Goal: Transaction & Acquisition: Purchase product/service

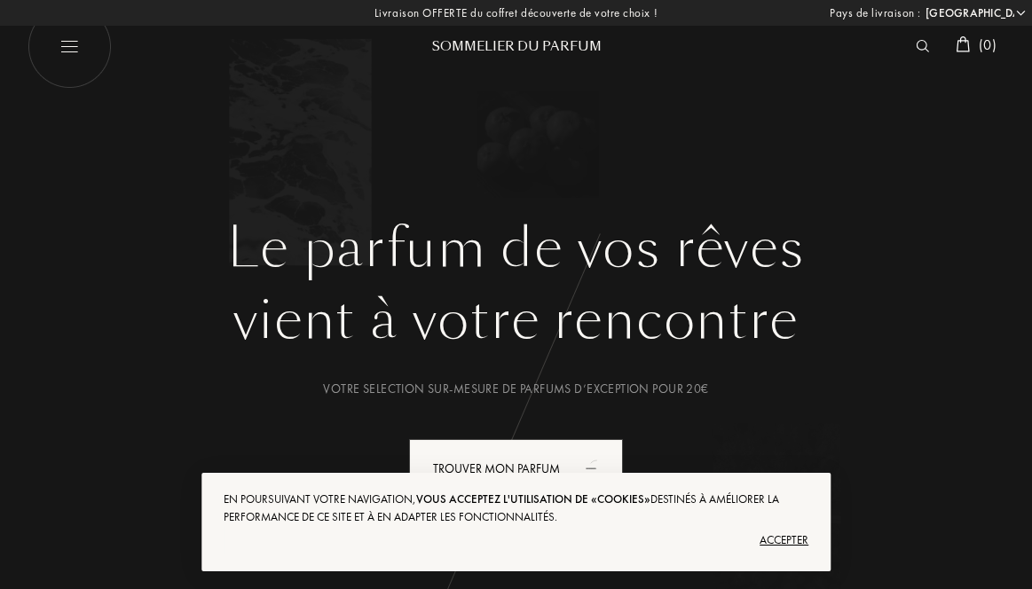
select select "FR"
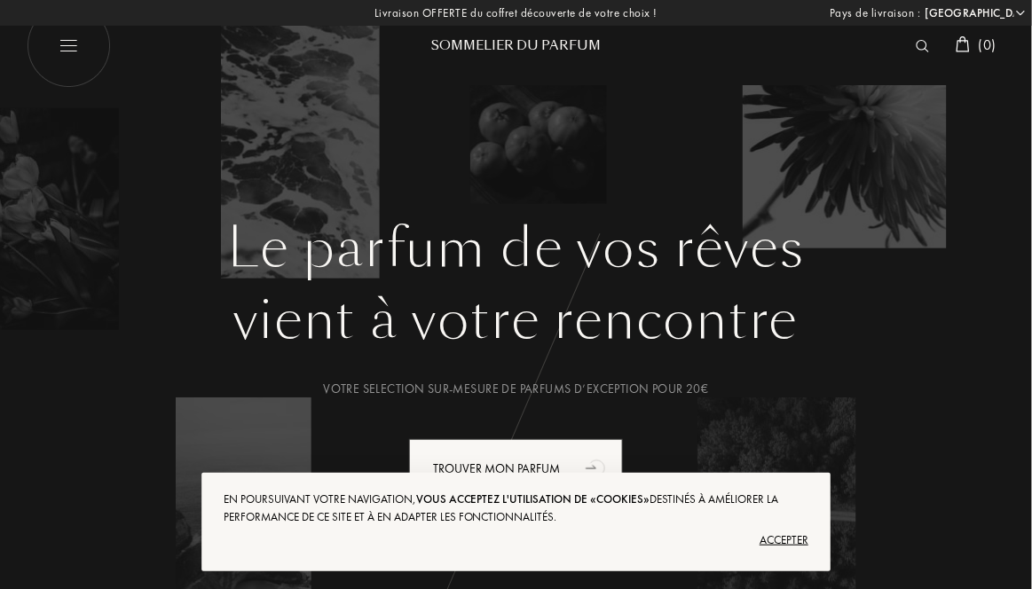
click at [782, 542] on div "Accepter" at bounding box center [516, 540] width 585 height 28
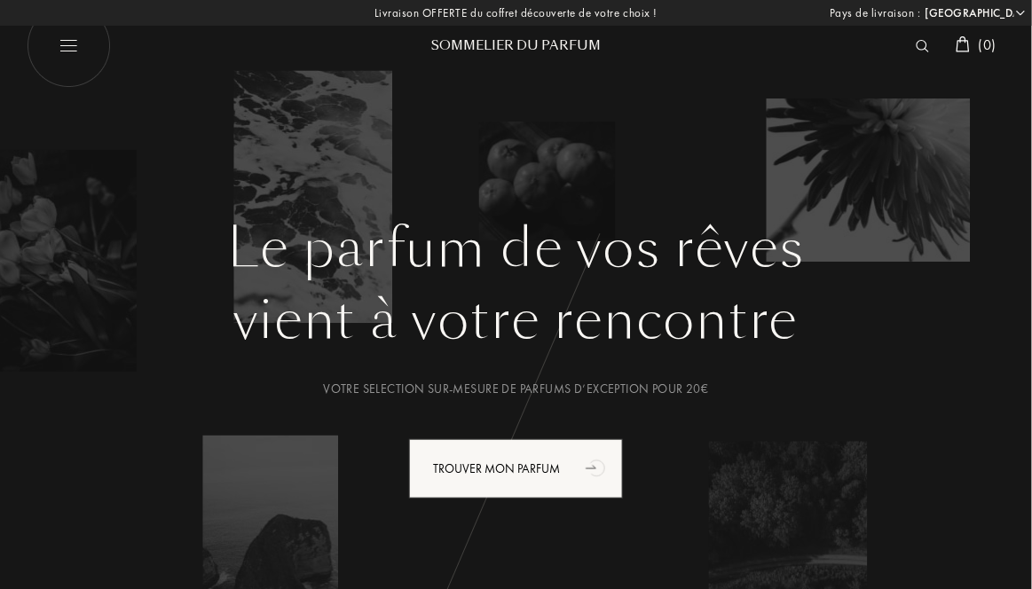
click at [562, 469] on div "Trouver mon parfum" at bounding box center [516, 468] width 214 height 59
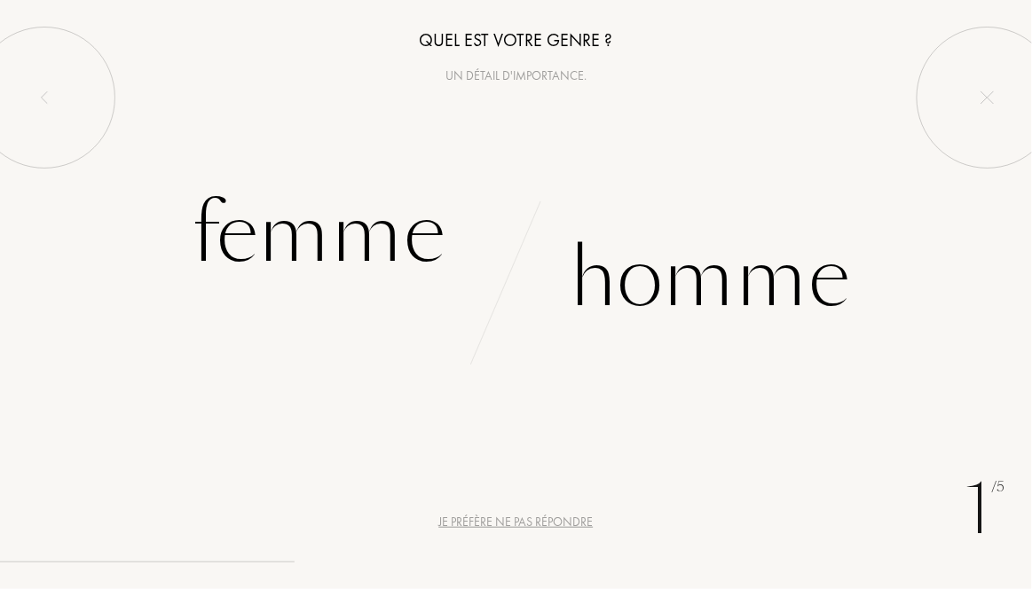
click at [332, 211] on div "Femme" at bounding box center [319, 234] width 254 height 120
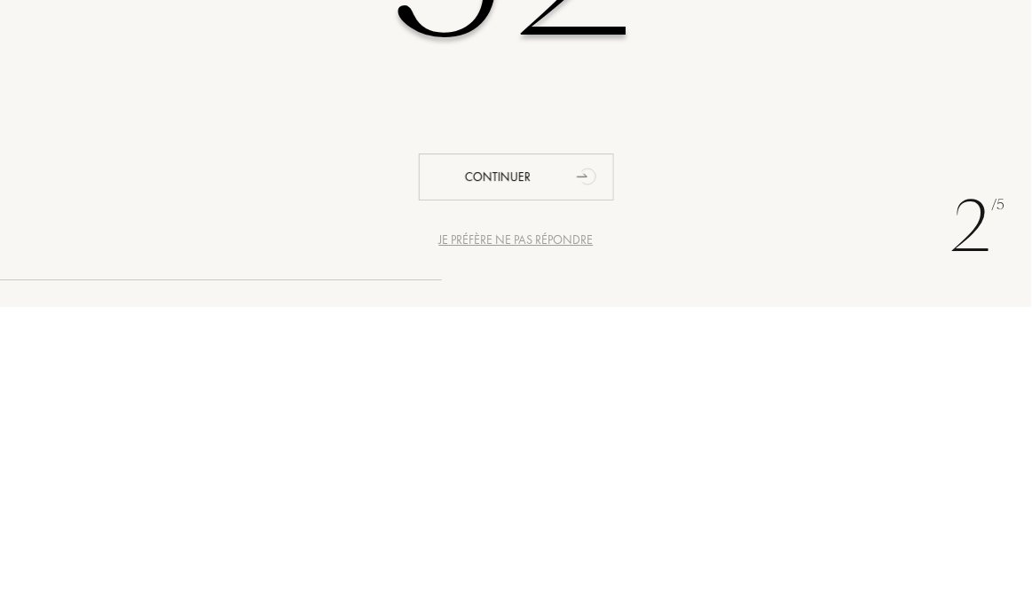
type input "52"
click at [554, 454] on div "Continuer" at bounding box center [516, 459] width 195 height 47
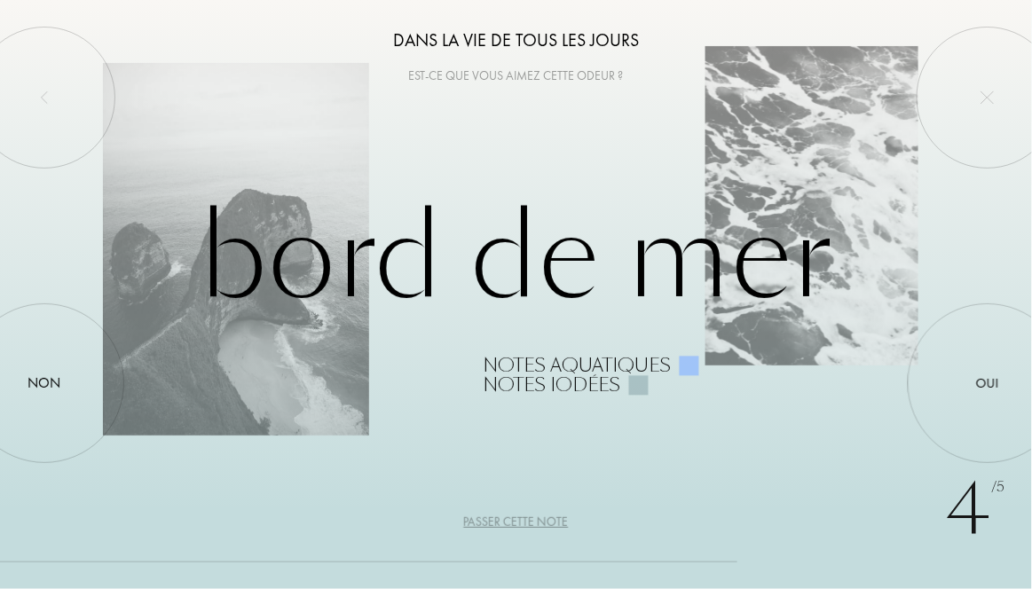
click at [648, 299] on div "Bord de Mer Notes aquatiques Notes iodées" at bounding box center [515, 294] width 825 height 201
click at [972, 378] on div "Oui" at bounding box center [988, 383] width 160 height 160
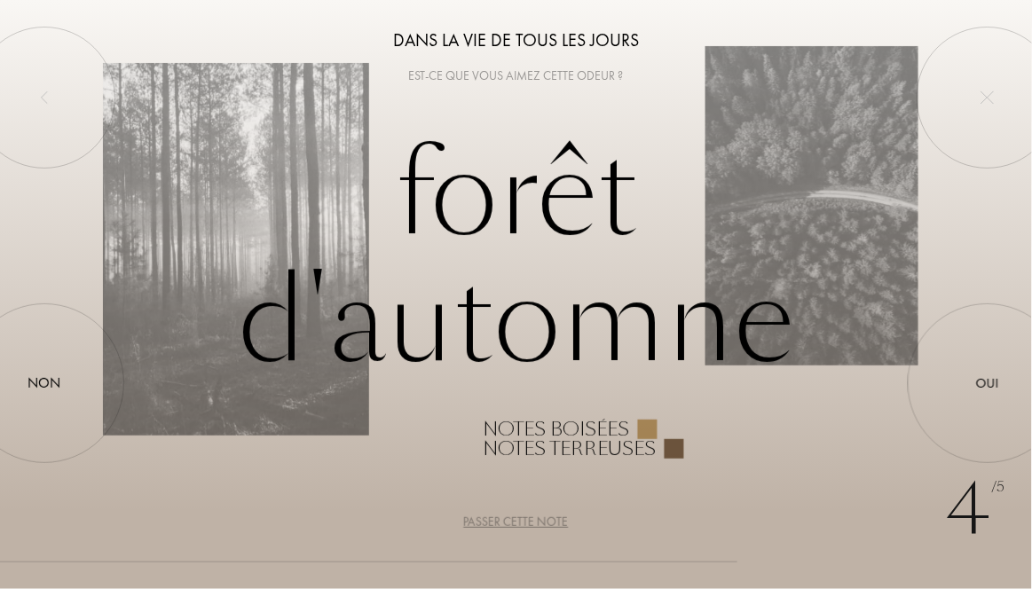
click at [988, 383] on div at bounding box center [988, 383] width 0 height 0
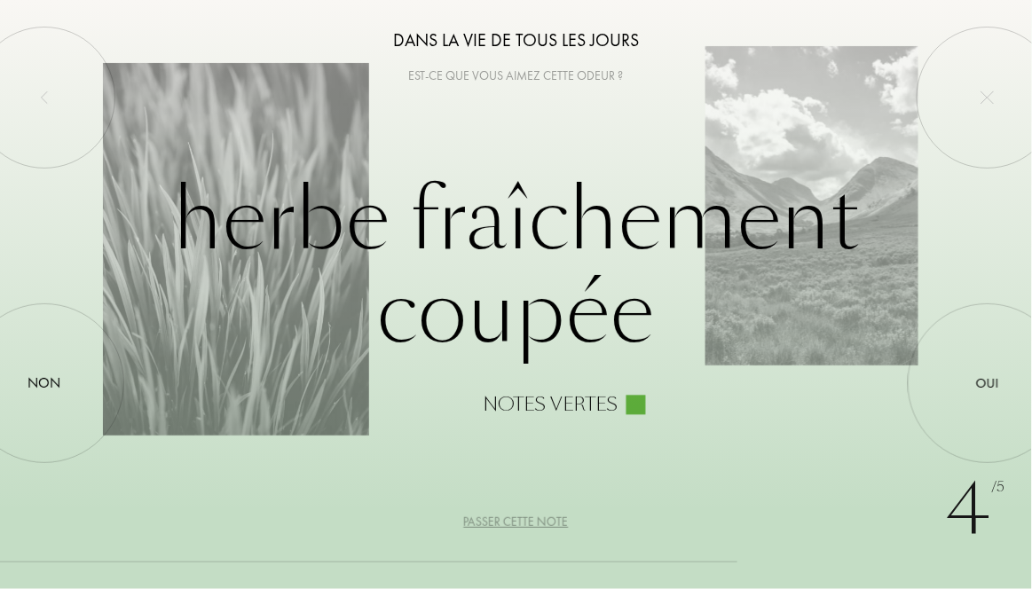
click at [985, 380] on div "Oui" at bounding box center [987, 383] width 23 height 20
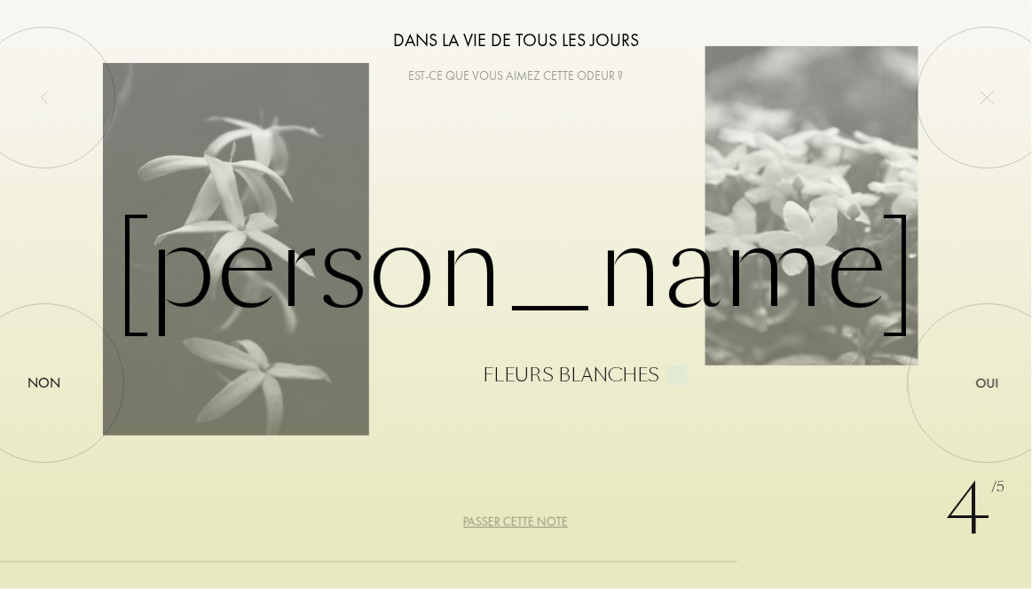
click at [982, 386] on div "Oui" at bounding box center [987, 383] width 23 height 20
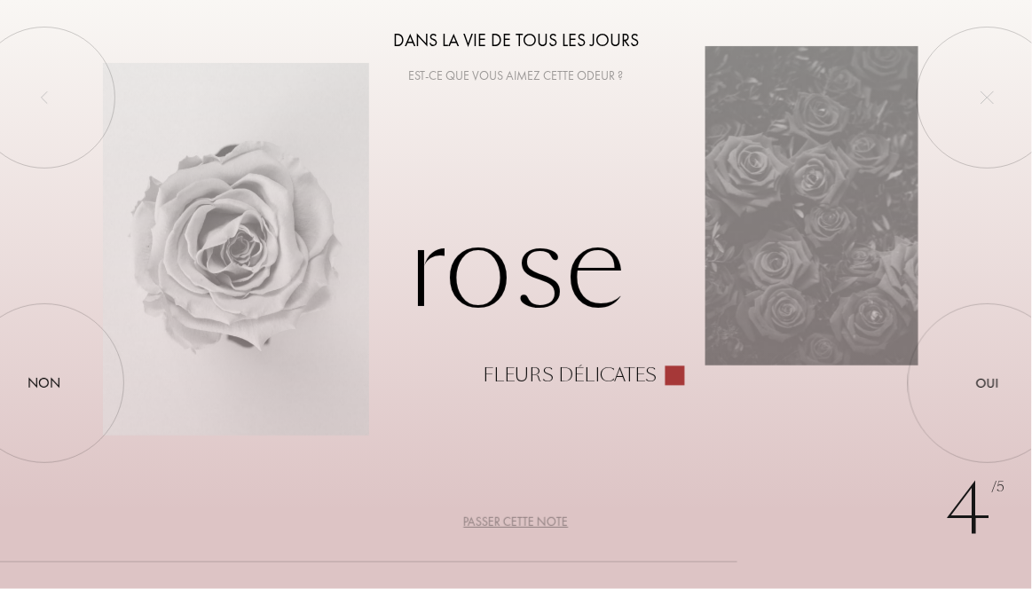
click at [50, 383] on div "Non" at bounding box center [44, 383] width 33 height 21
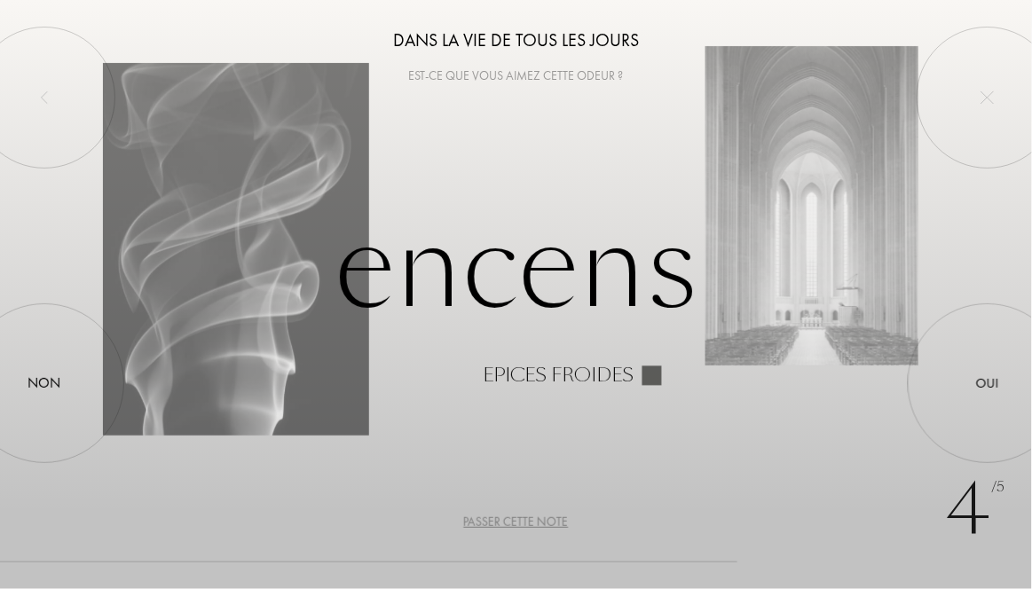
click at [41, 382] on div "Non" at bounding box center [44, 383] width 33 height 21
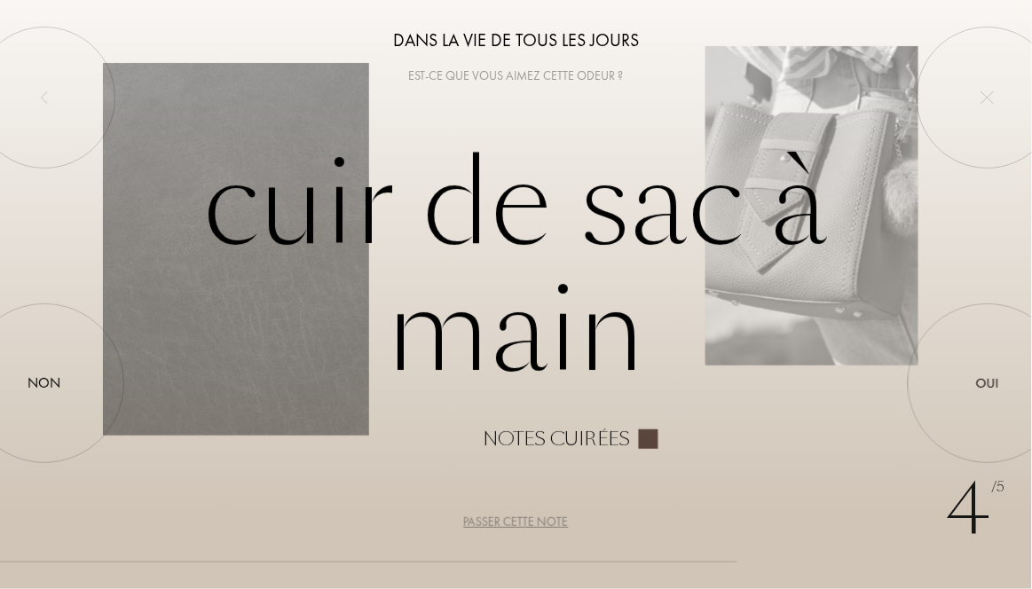
click at [44, 383] on div at bounding box center [44, 383] width 0 height 0
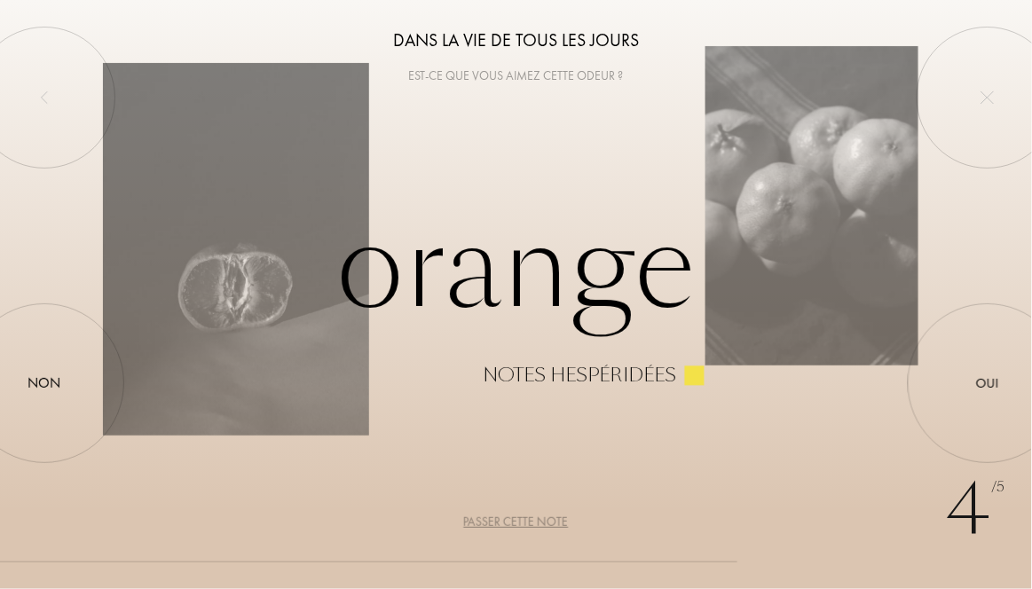
click at [972, 392] on div "Oui" at bounding box center [988, 383] width 160 height 160
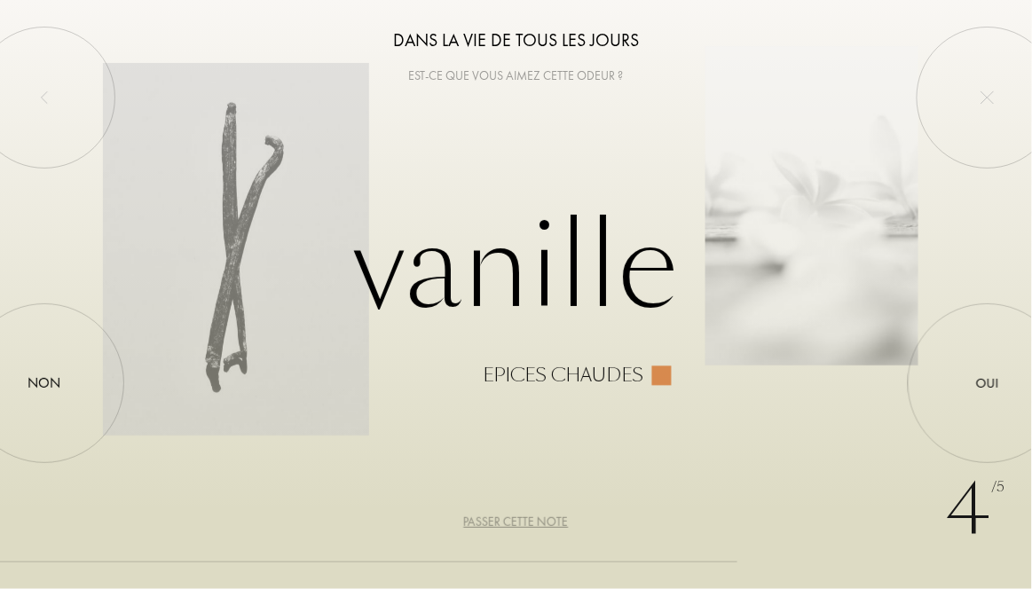
click at [51, 390] on div "Non" at bounding box center [44, 383] width 33 height 21
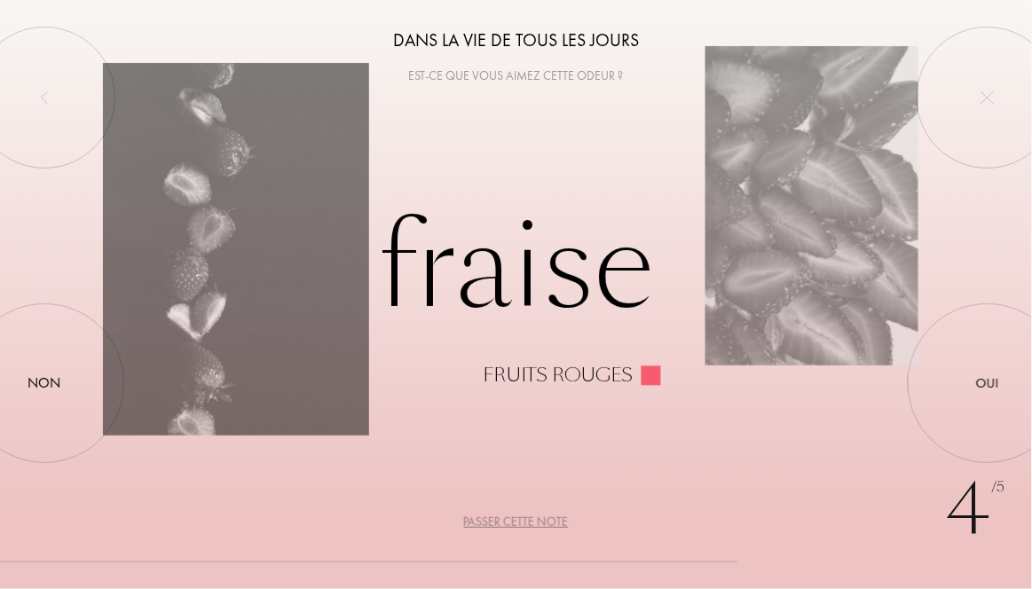
click at [47, 376] on div "Non" at bounding box center [44, 383] width 33 height 21
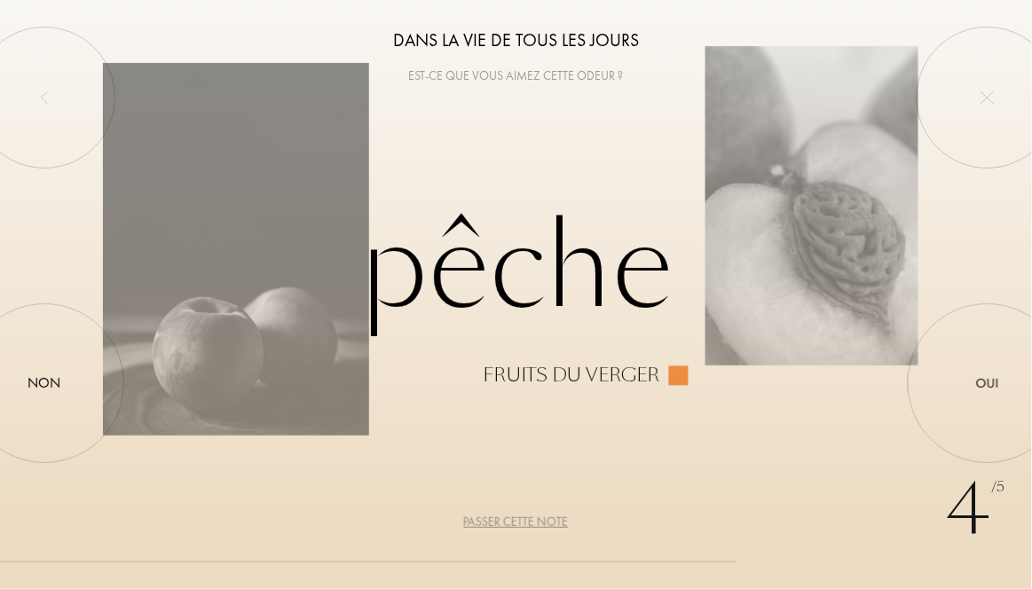
click at [992, 402] on div "Oui" at bounding box center [988, 383] width 160 height 160
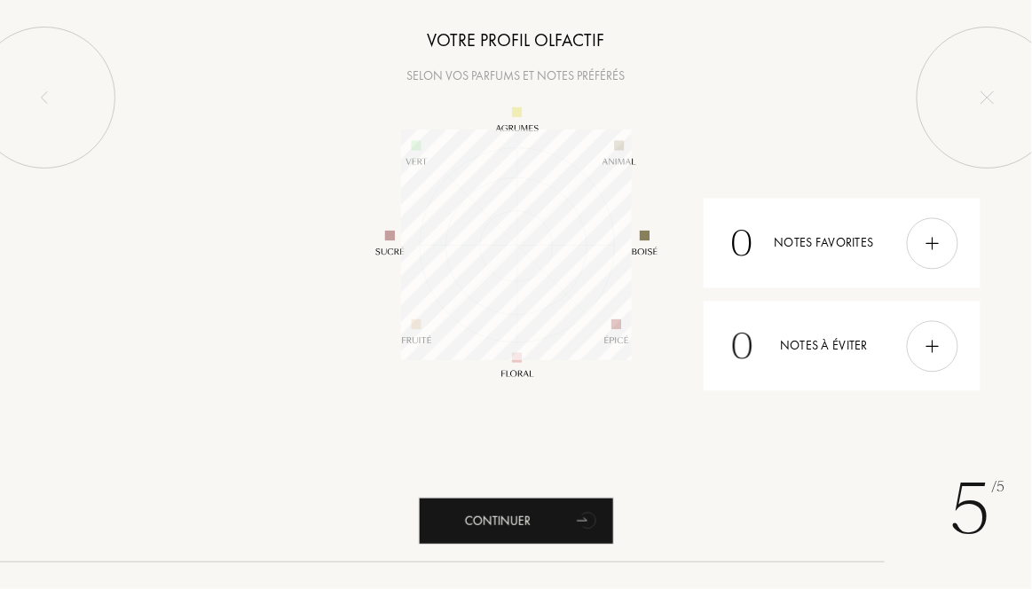
scroll to position [231, 231]
click at [551, 525] on div "Continuer" at bounding box center [516, 521] width 195 height 47
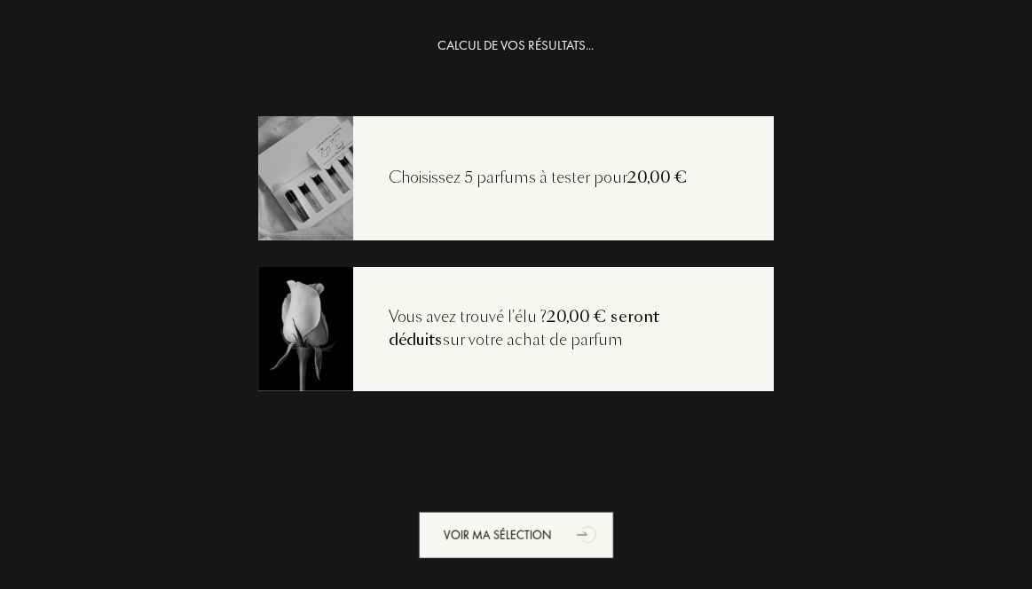
click at [552, 537] on div "Voir ma sélection" at bounding box center [516, 535] width 195 height 47
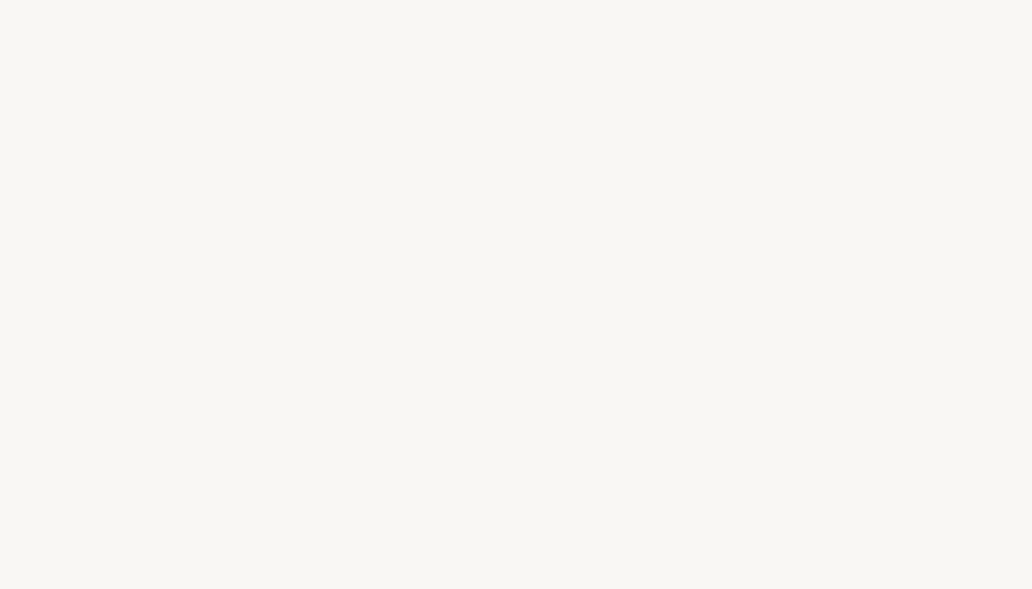
select select "FR"
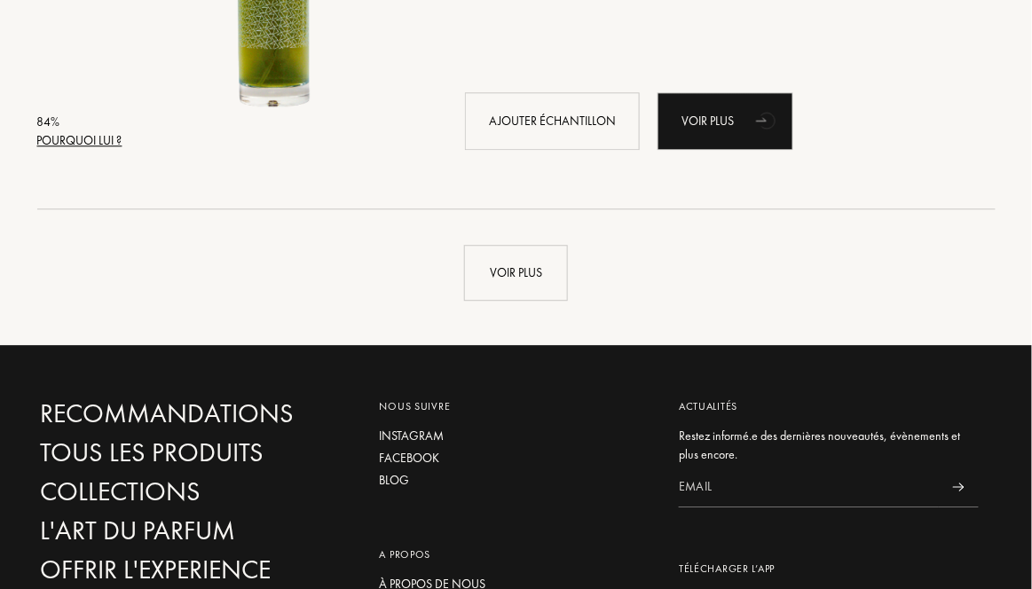
scroll to position [4275, 0]
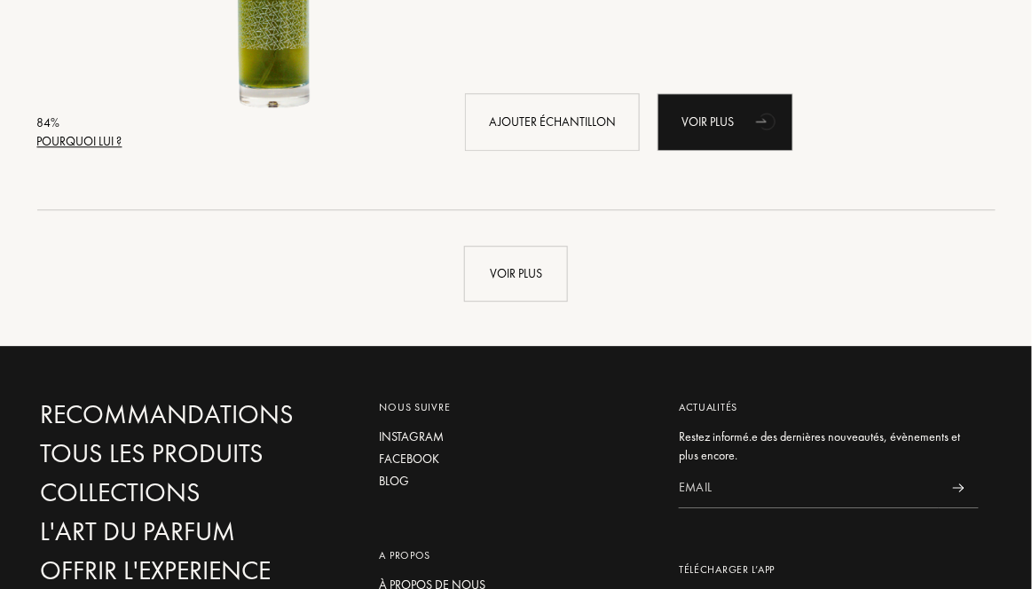
click at [532, 289] on div "Voir plus" at bounding box center [516, 274] width 104 height 56
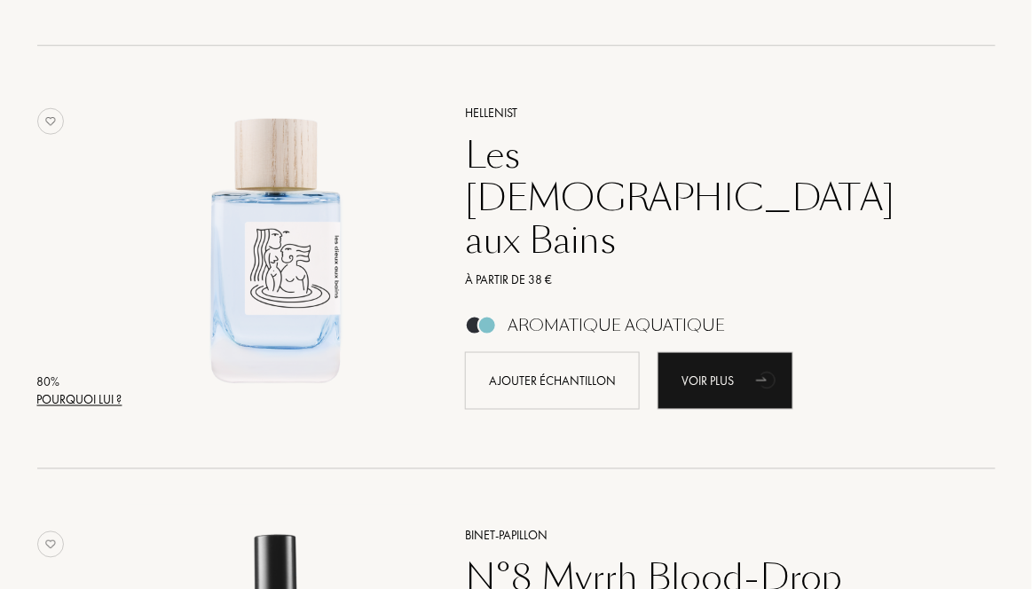
scroll to position [5305, 0]
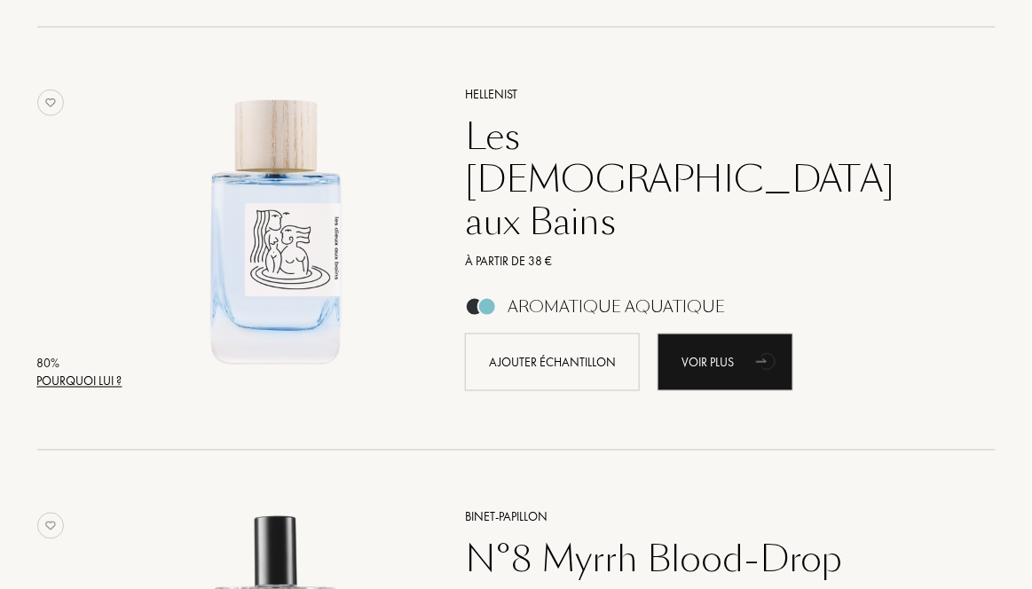
click at [683, 144] on div "Les [DEMOGRAPHIC_DATA] aux Bains" at bounding box center [710, 179] width 517 height 128
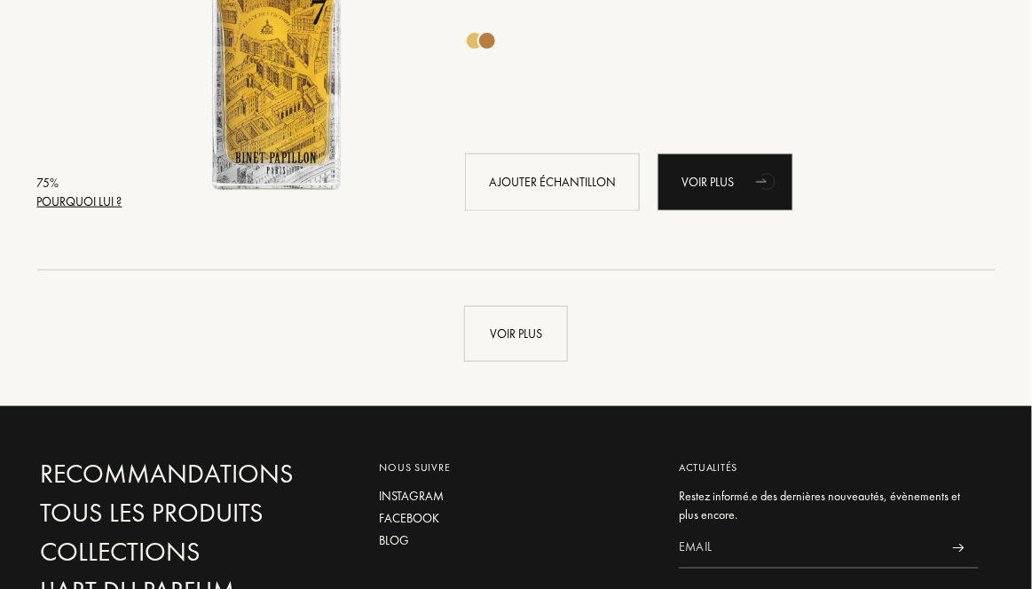
scroll to position [8454, 0]
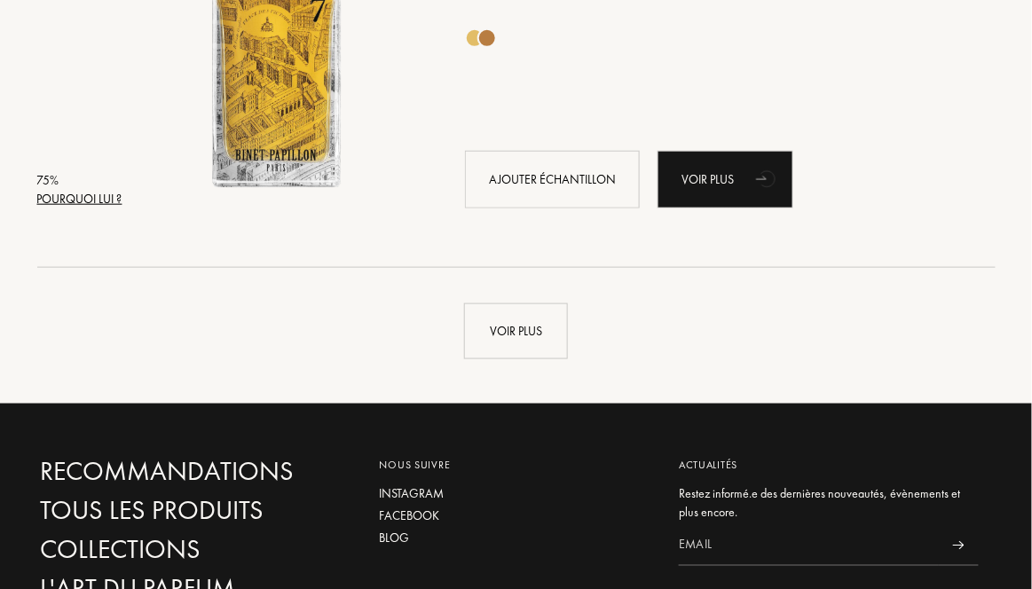
click at [543, 330] on div "Voir plus" at bounding box center [516, 331] width 104 height 56
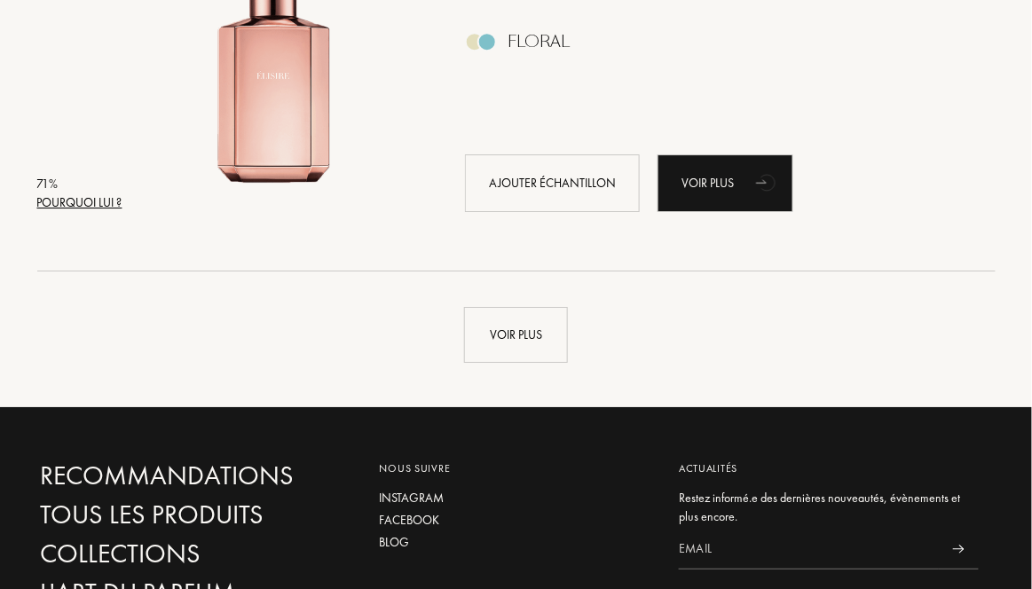
scroll to position [12688, 0]
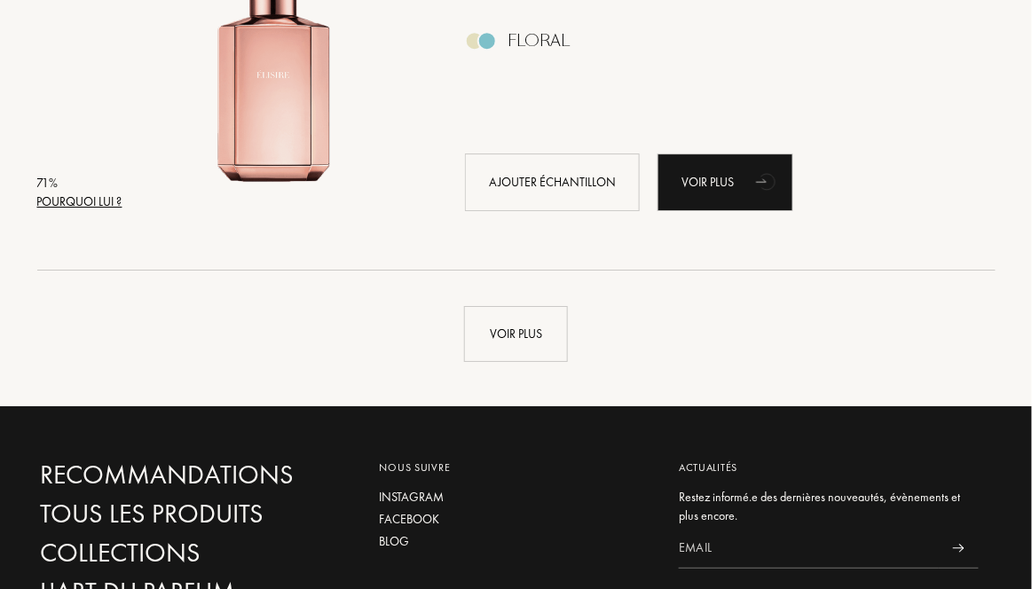
click at [539, 330] on div "Voir plus" at bounding box center [516, 334] width 104 height 56
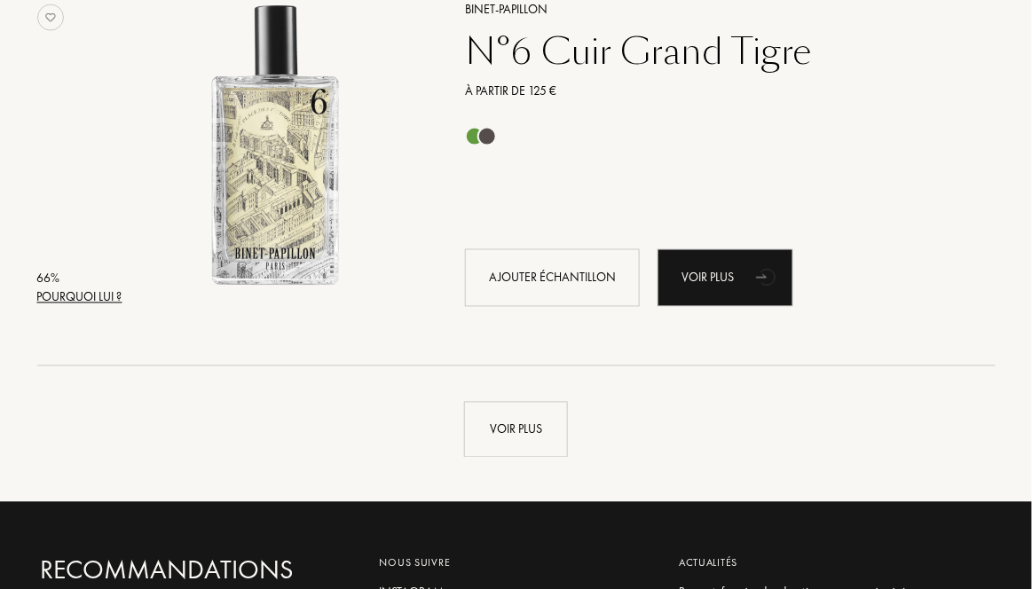
scroll to position [16830, 0]
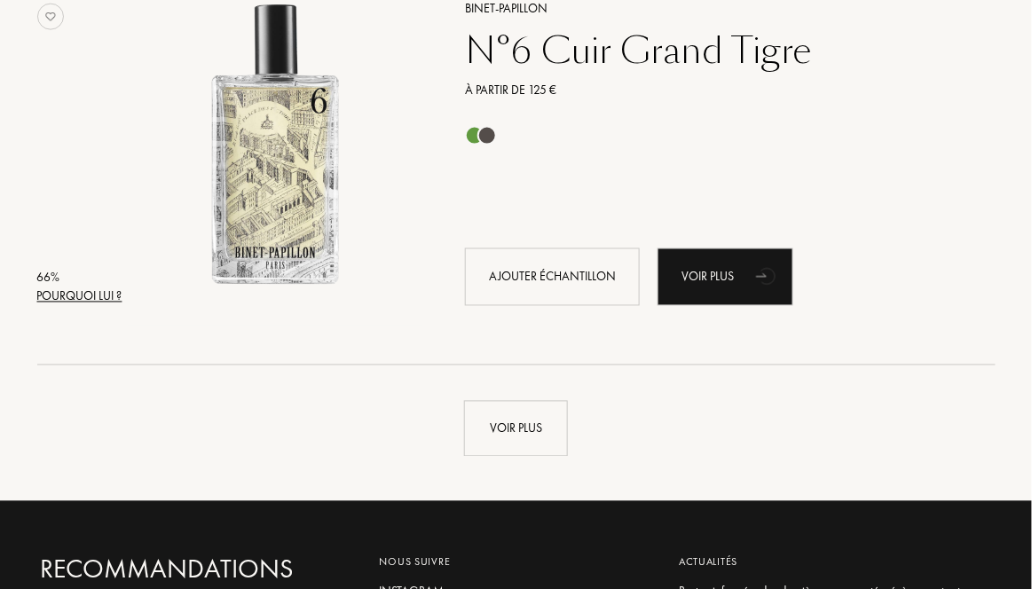
click at [533, 434] on div "Voir plus" at bounding box center [516, 429] width 104 height 56
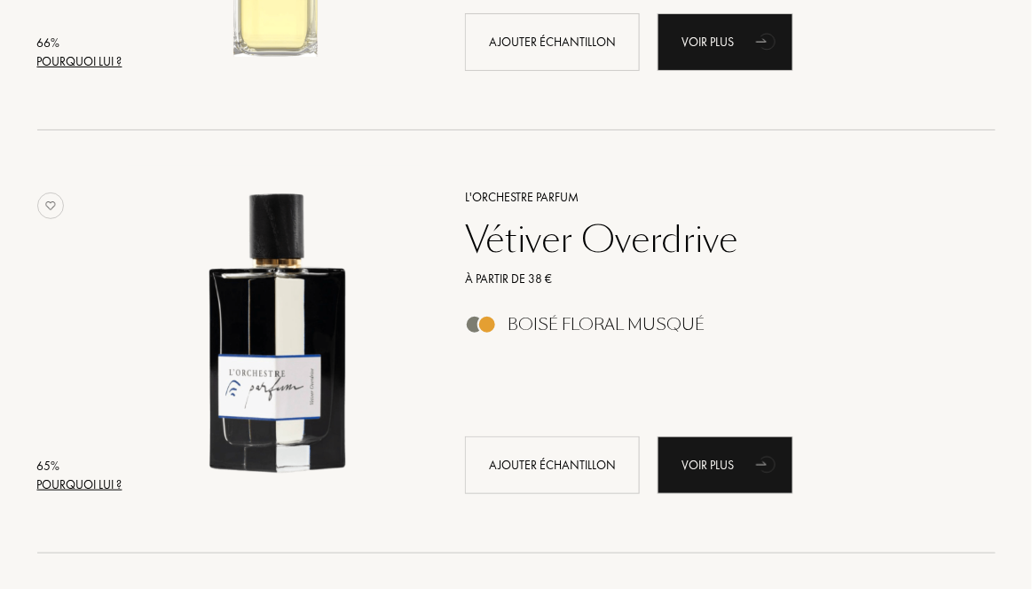
click at [895, 227] on div "Vétiver Overdrive" at bounding box center [710, 239] width 517 height 43
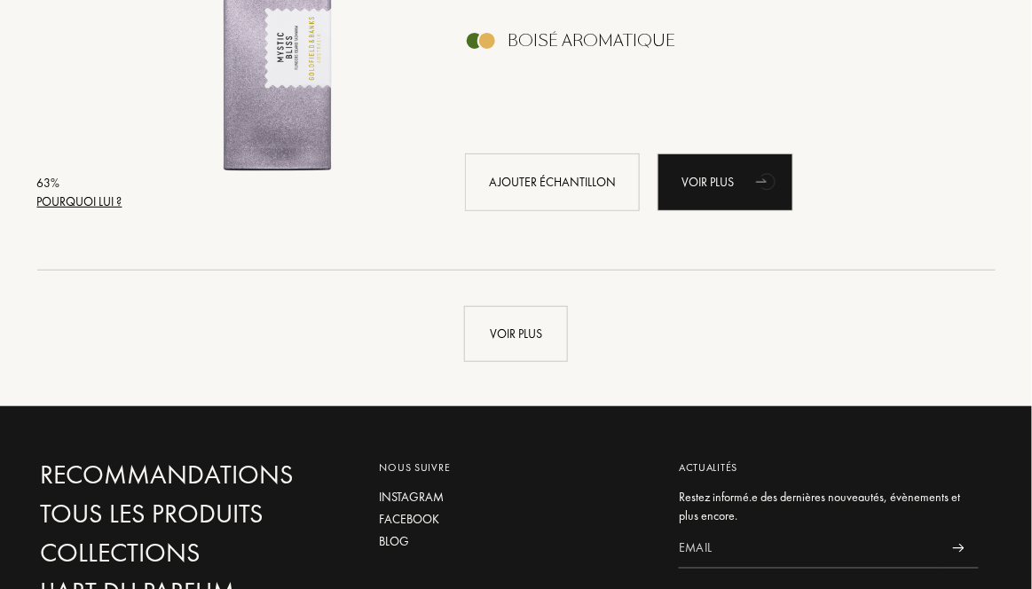
scroll to position [21171, 0]
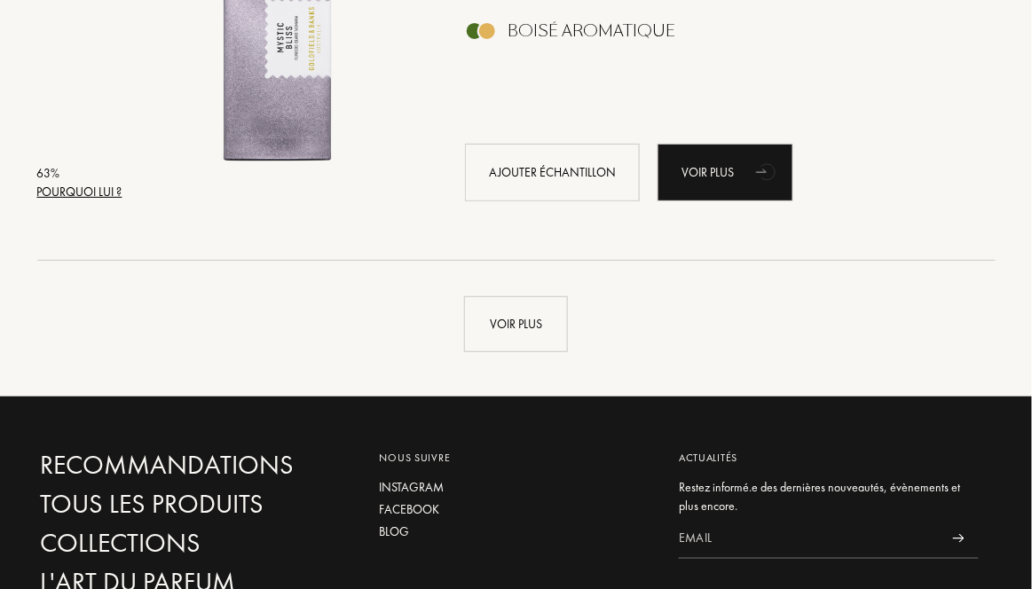
click at [537, 327] on div "Voir plus" at bounding box center [516, 324] width 104 height 56
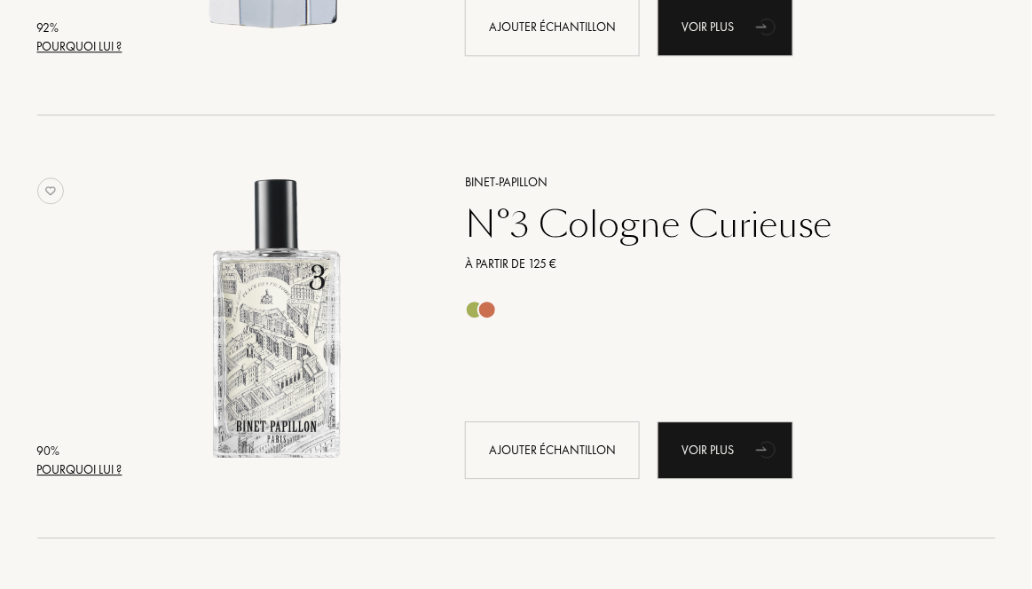
scroll to position [0, 0]
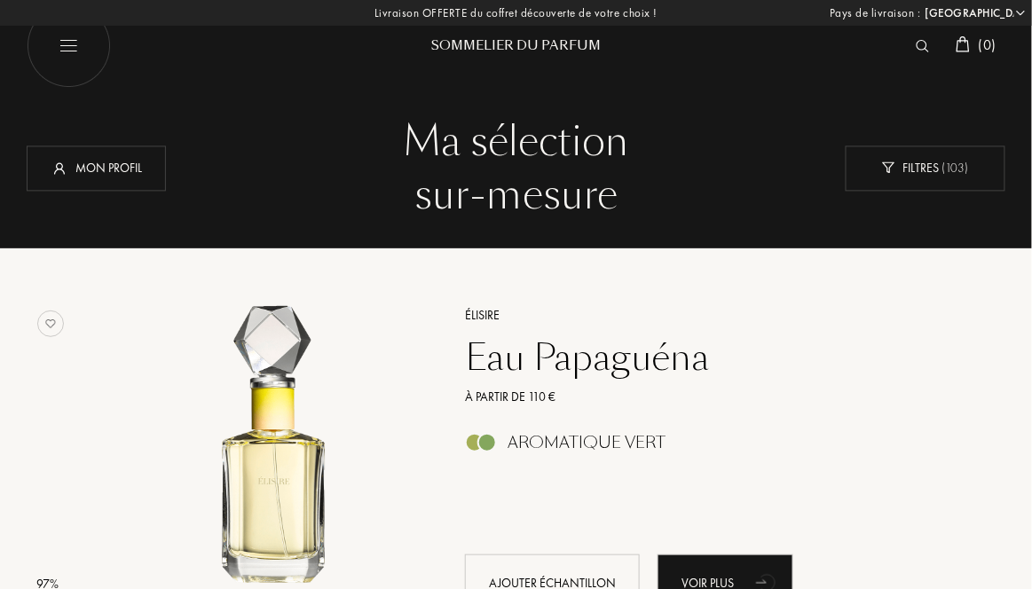
click at [128, 154] on div "Mon profil" at bounding box center [96, 168] width 139 height 45
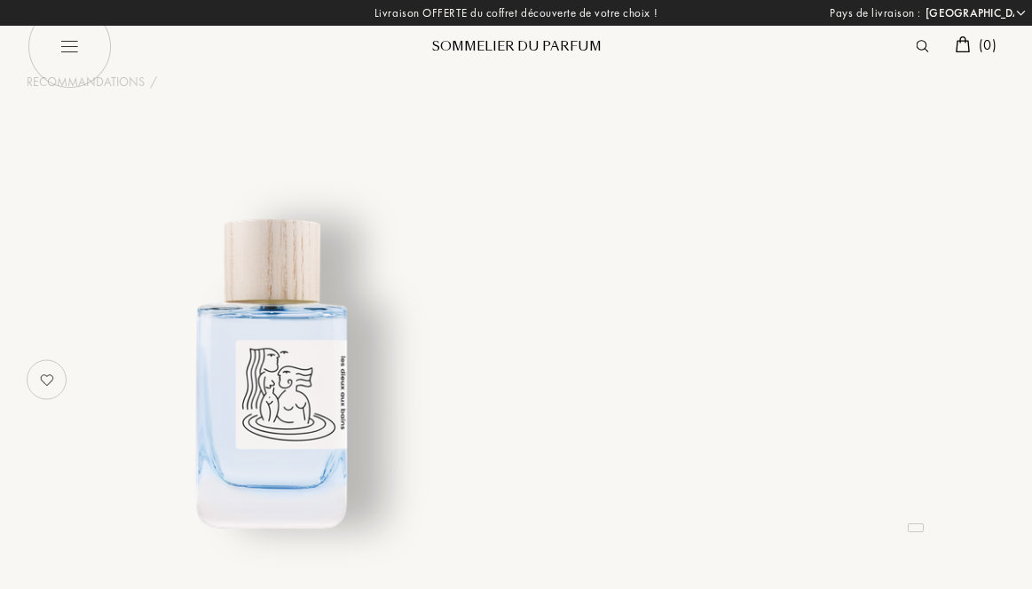
select select "FR"
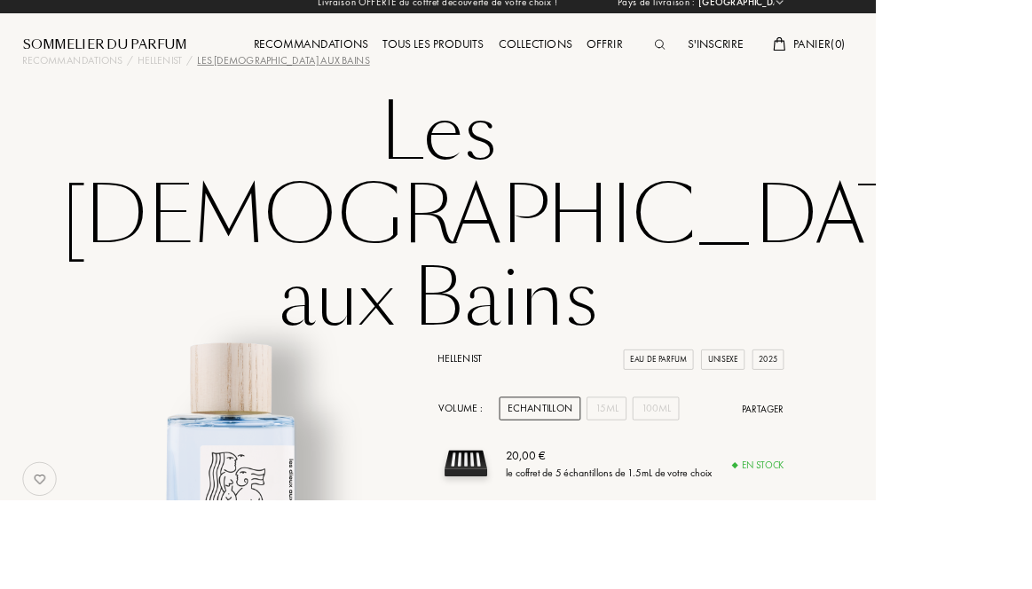
scroll to position [12, 0]
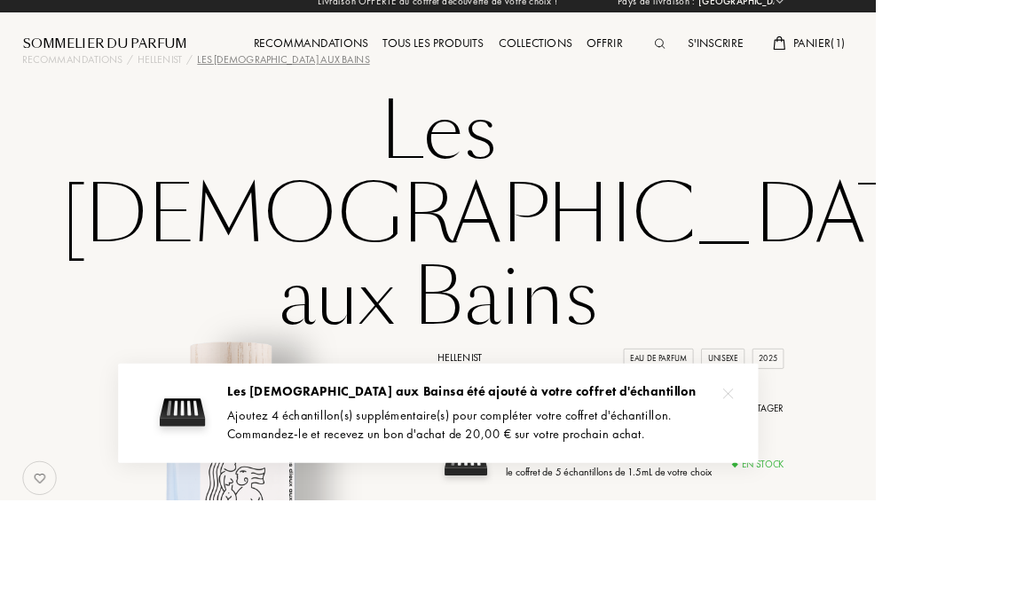
scroll to position [0, 0]
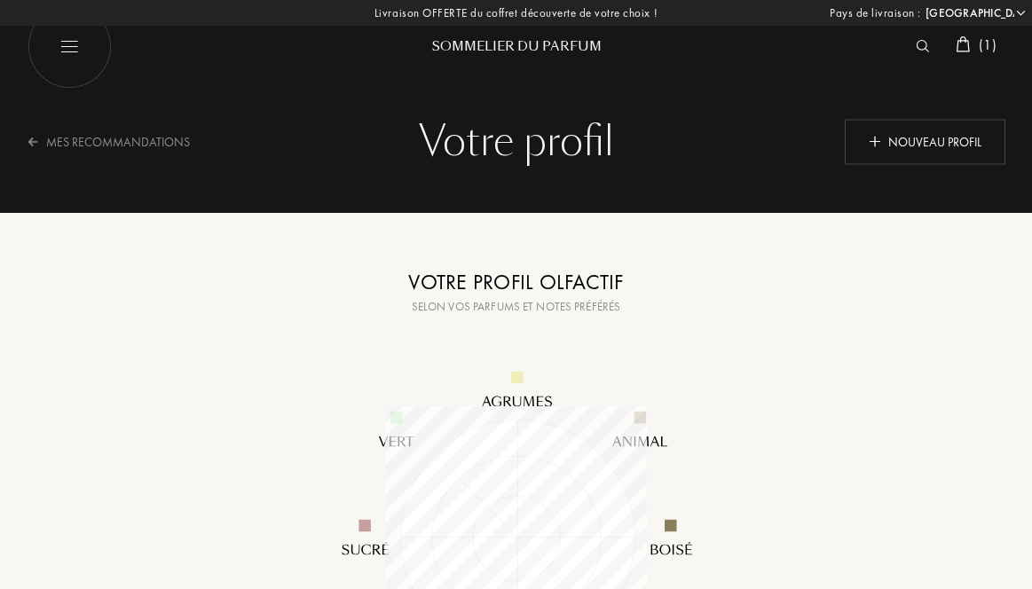
select select "FR"
click at [61, 57] on img at bounding box center [69, 46] width 84 height 84
select select "FR"
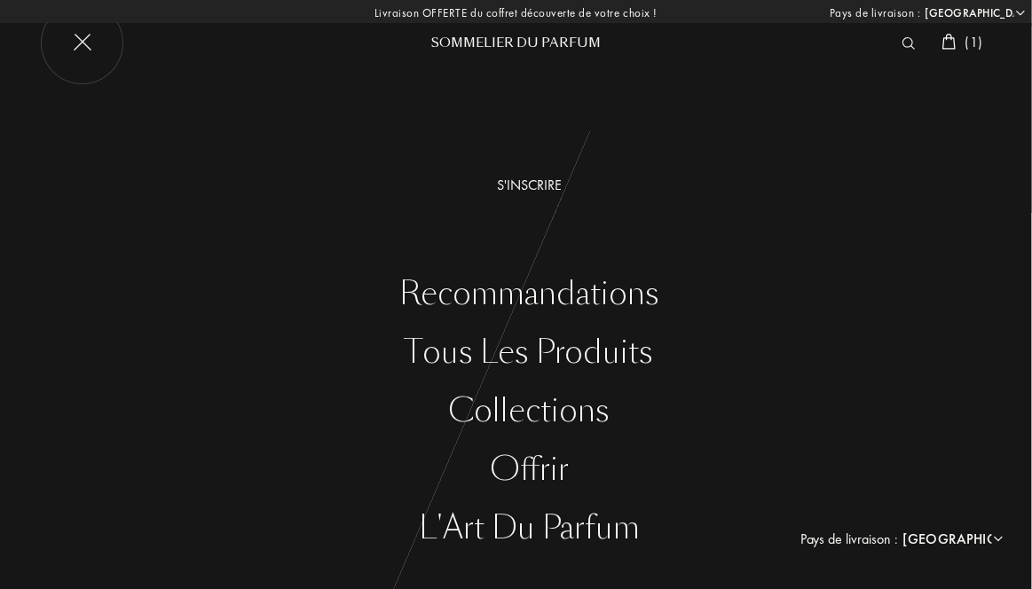
click at [612, 351] on div "Tous les produits" at bounding box center [529, 352] width 1005 height 36
click at [594, 407] on div "Collections" at bounding box center [529, 411] width 1005 height 36
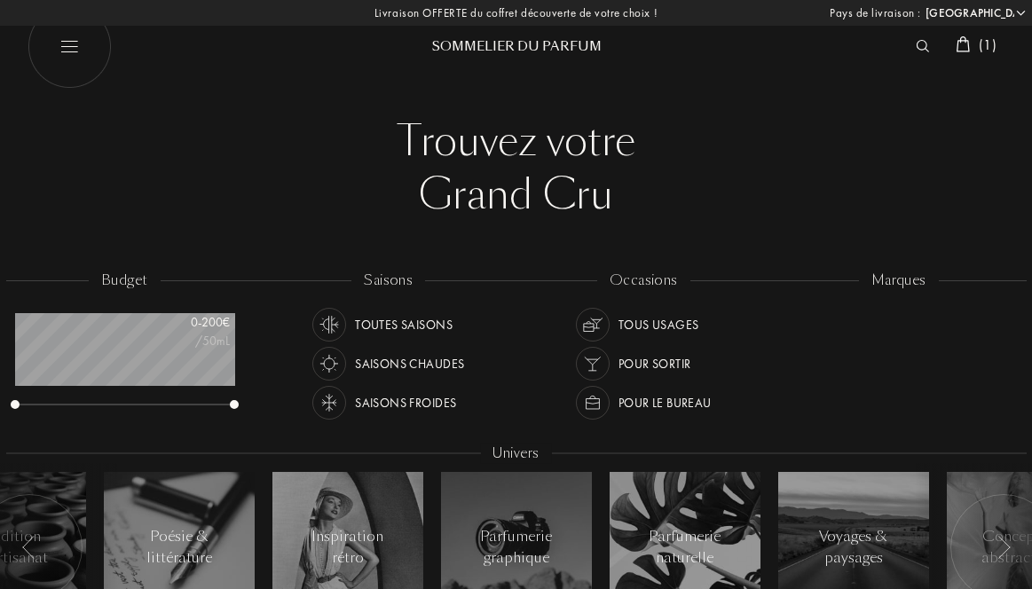
select select "FR"
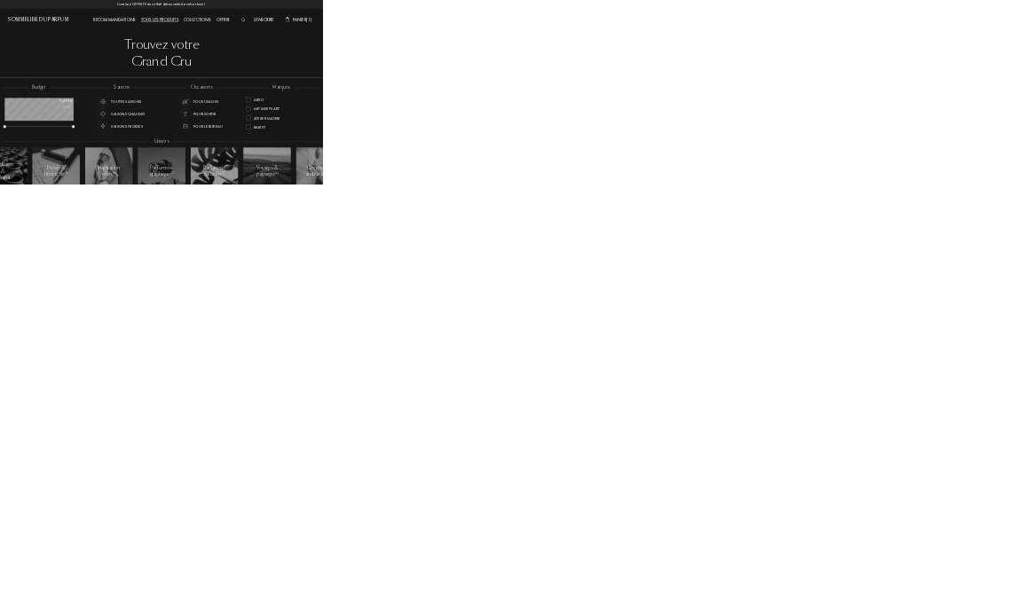
scroll to position [887177, 887046]
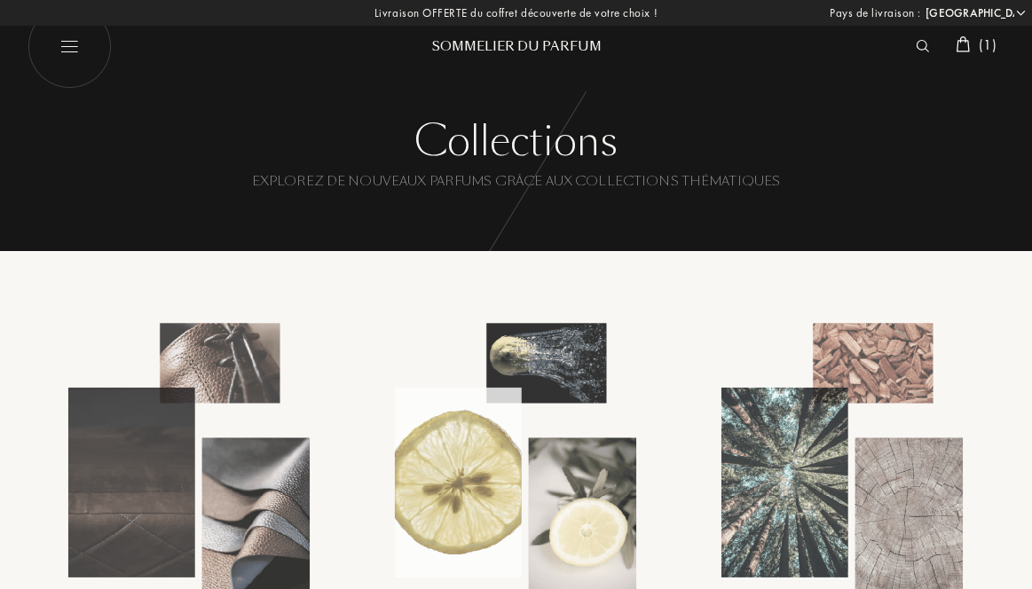
select select "FR"
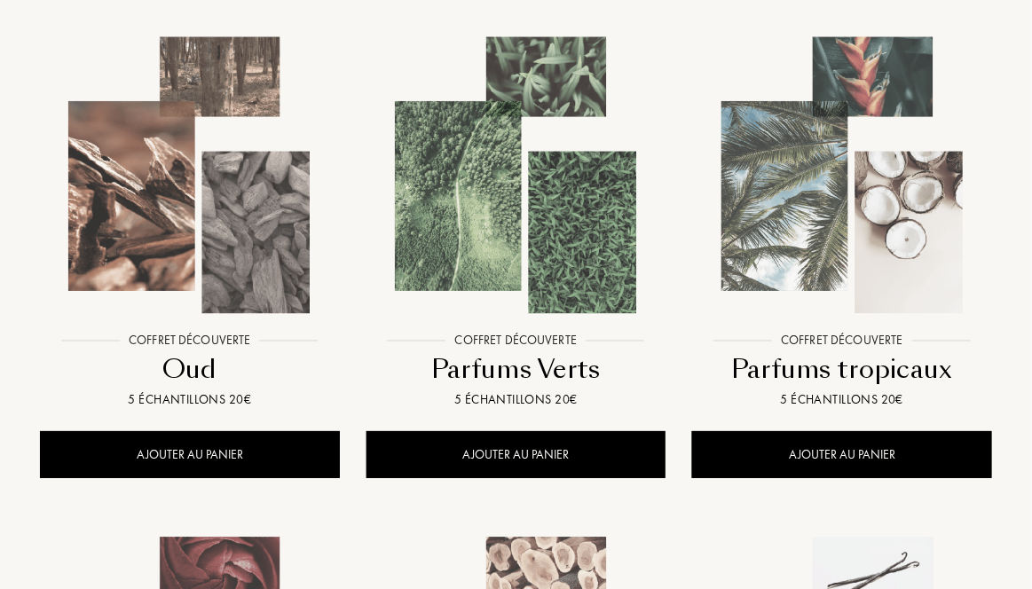
scroll to position [1324, 0]
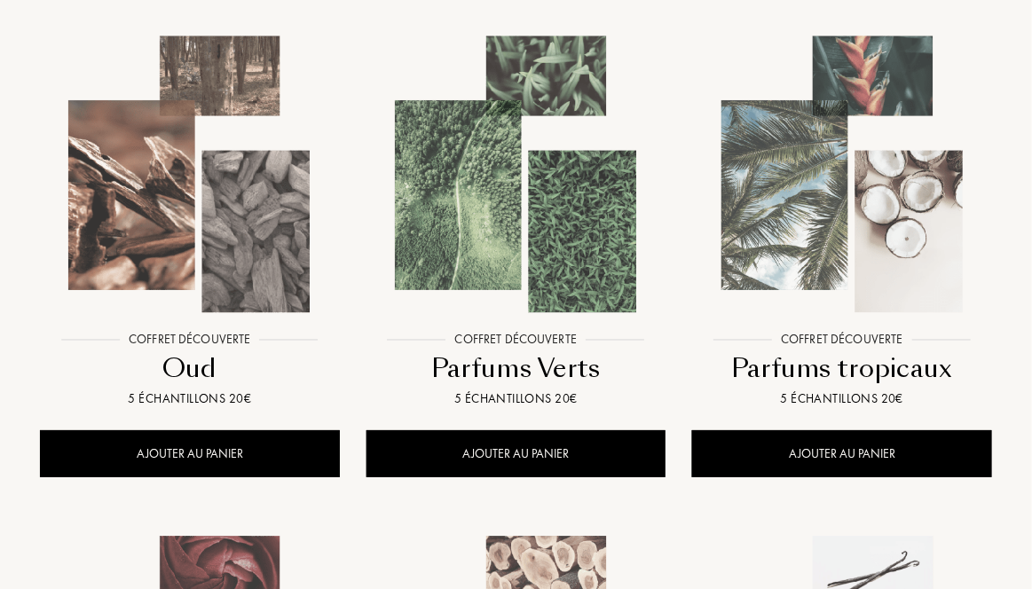
click at [531, 350] on div at bounding box center [516, 191] width 327 height 366
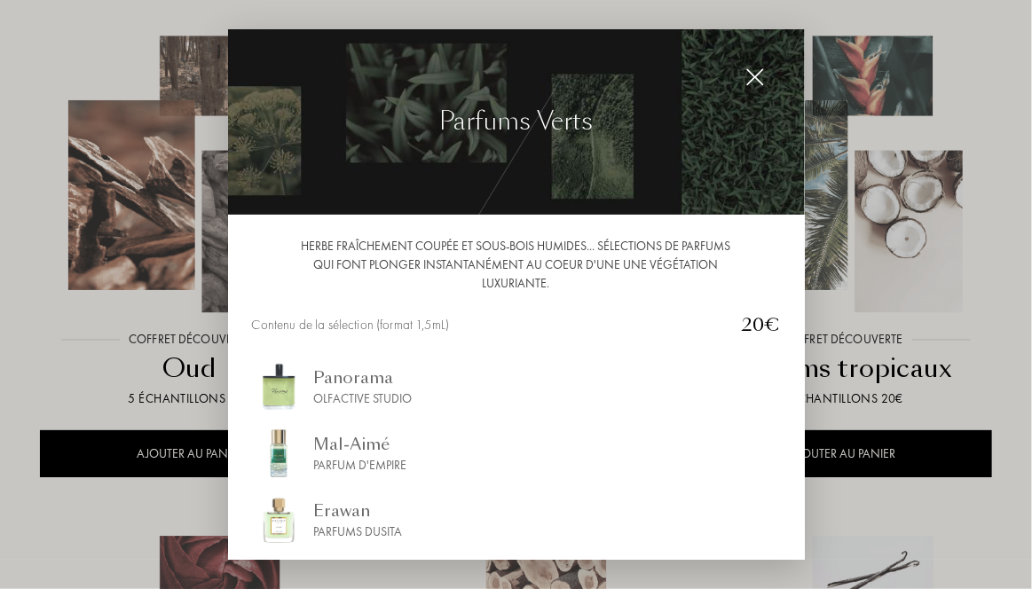
click at [342, 524] on div "Parfums Dusita" at bounding box center [358, 532] width 89 height 19
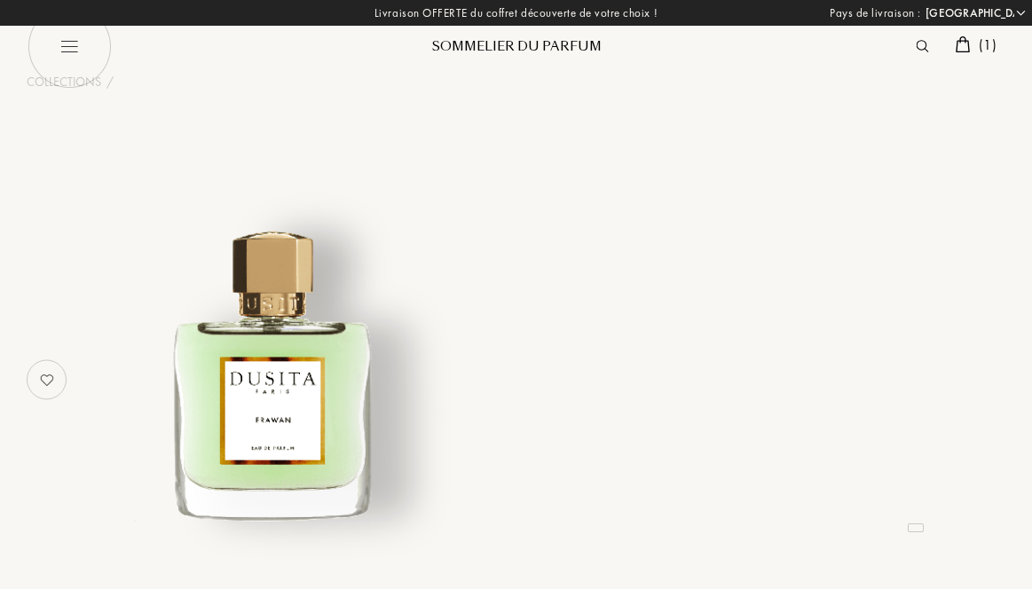
select select "FR"
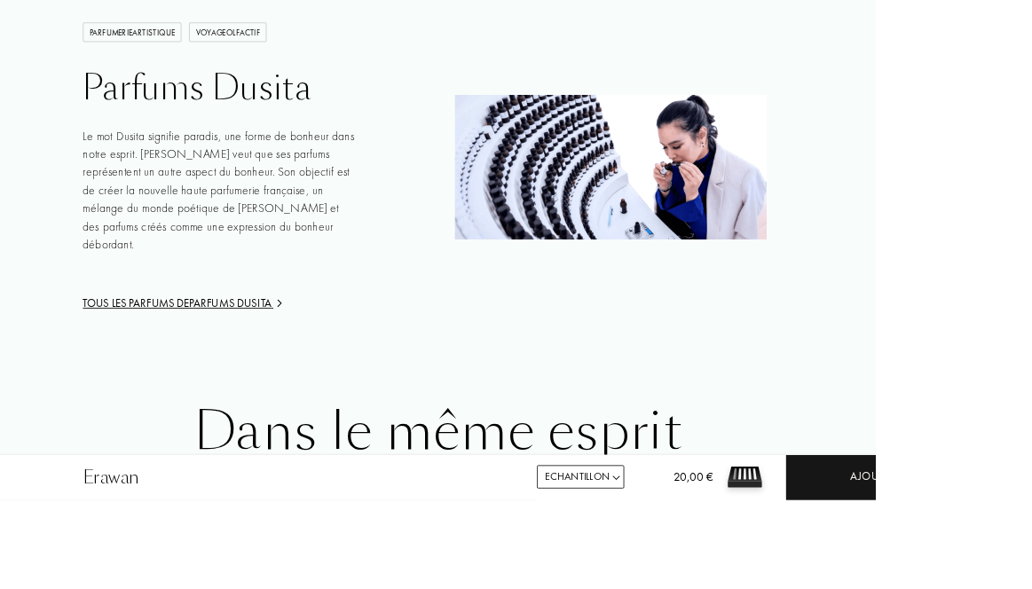
scroll to position [2290, 0]
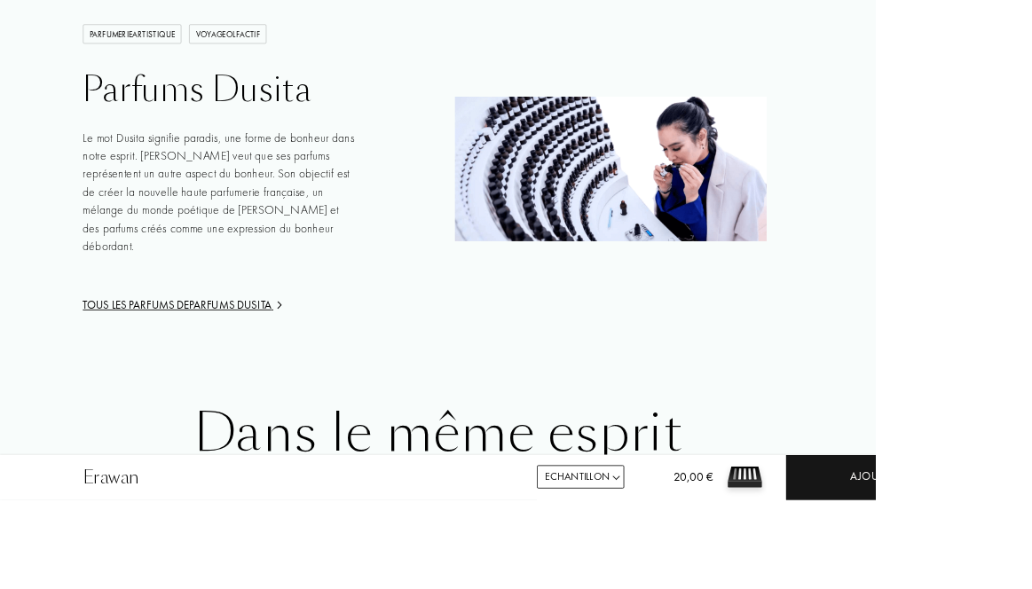
click at [258, 350] on div "Tous les parfums de Parfums Dusita" at bounding box center [260, 360] width 324 height 20
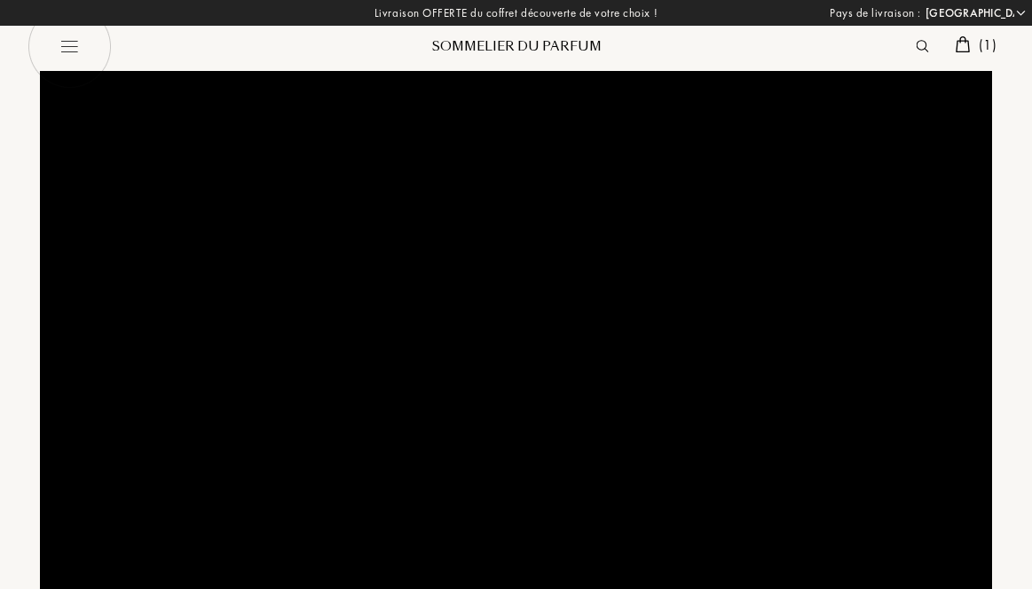
select select "FR"
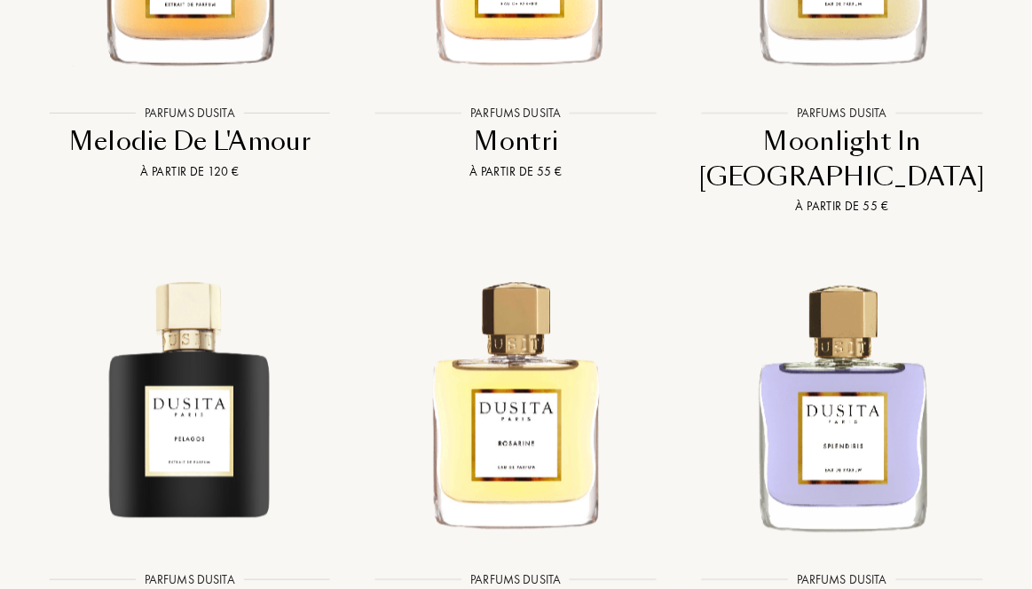
scroll to position [4040, 0]
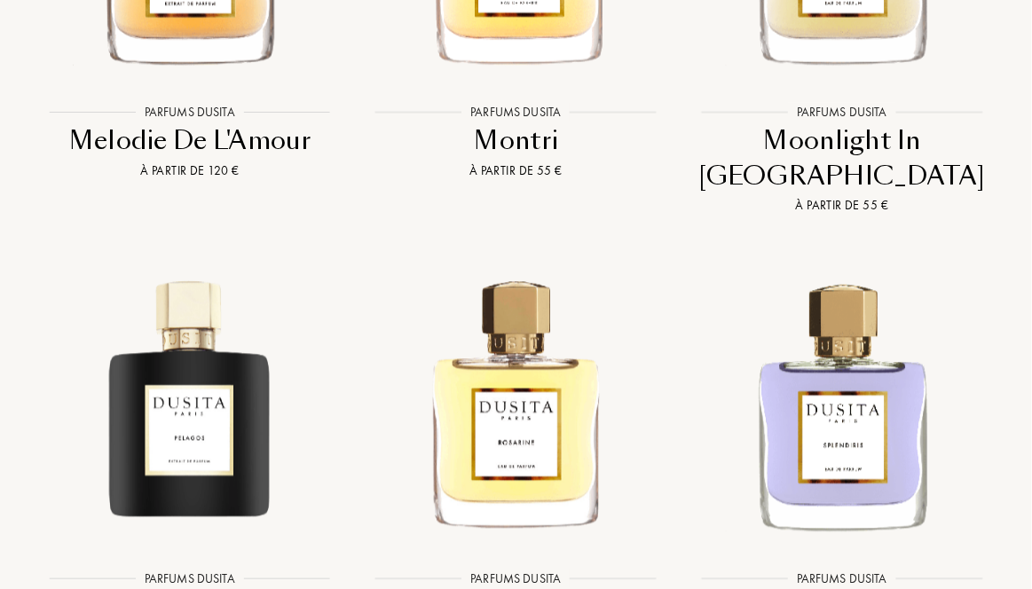
click at [865, 439] on img at bounding box center [843, 404] width 294 height 294
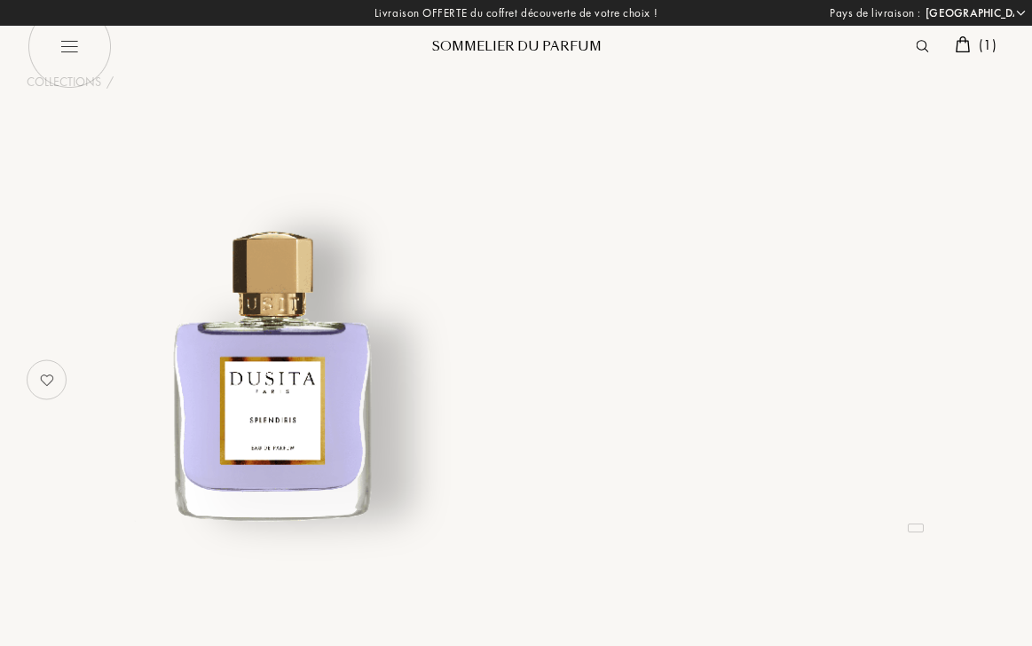
select select "FR"
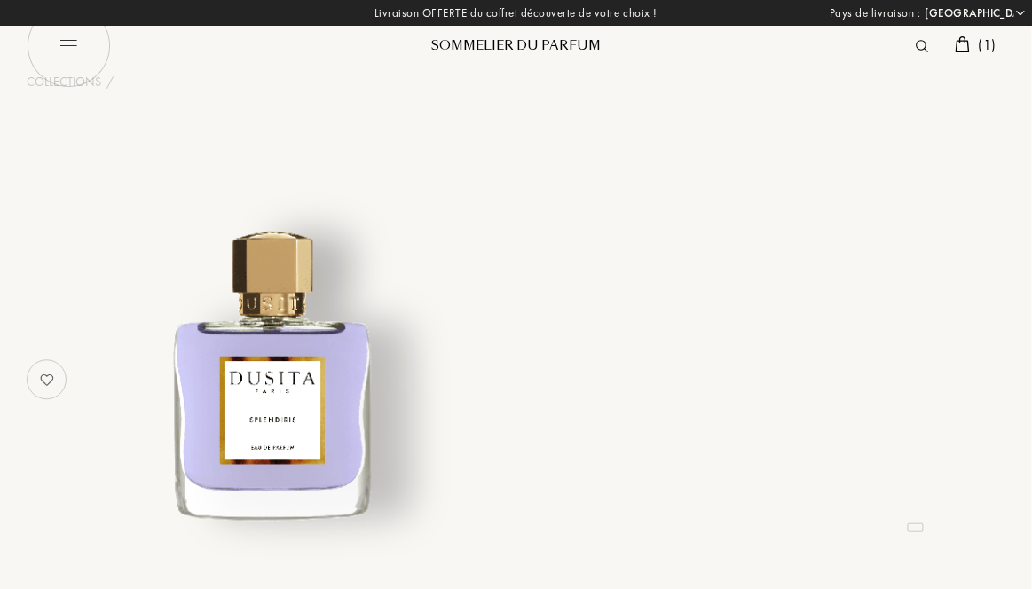
select select "3"
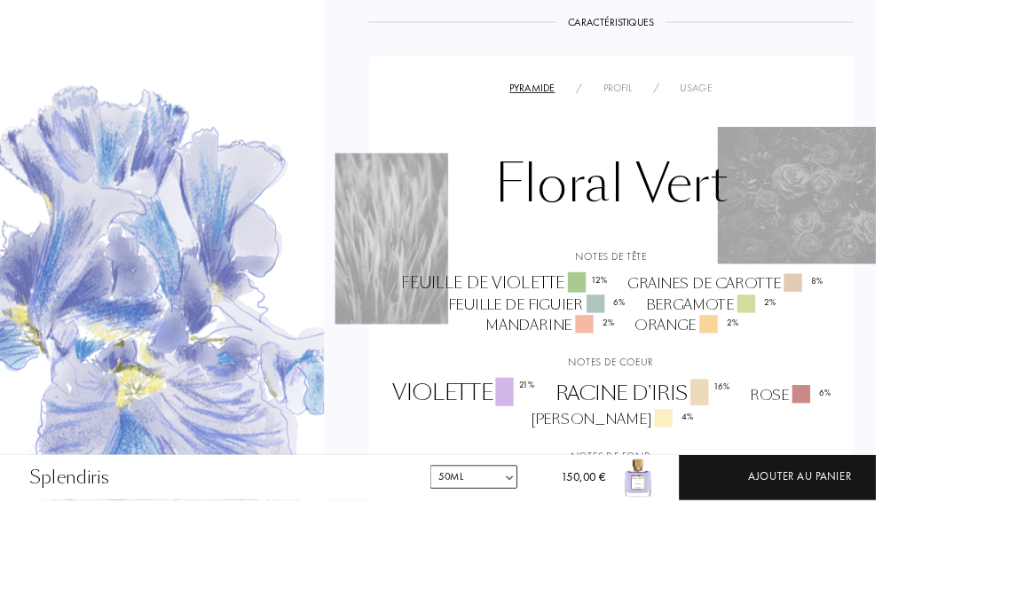
scroll to position [1038, 0]
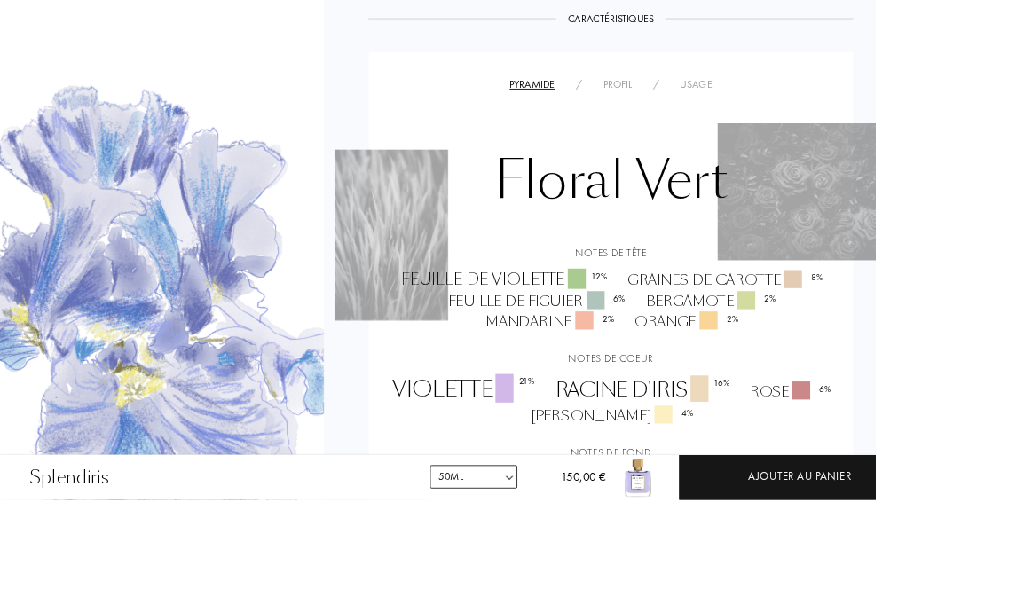
click at [997, 572] on div "Ajouter au panier" at bounding box center [942, 562] width 122 height 20
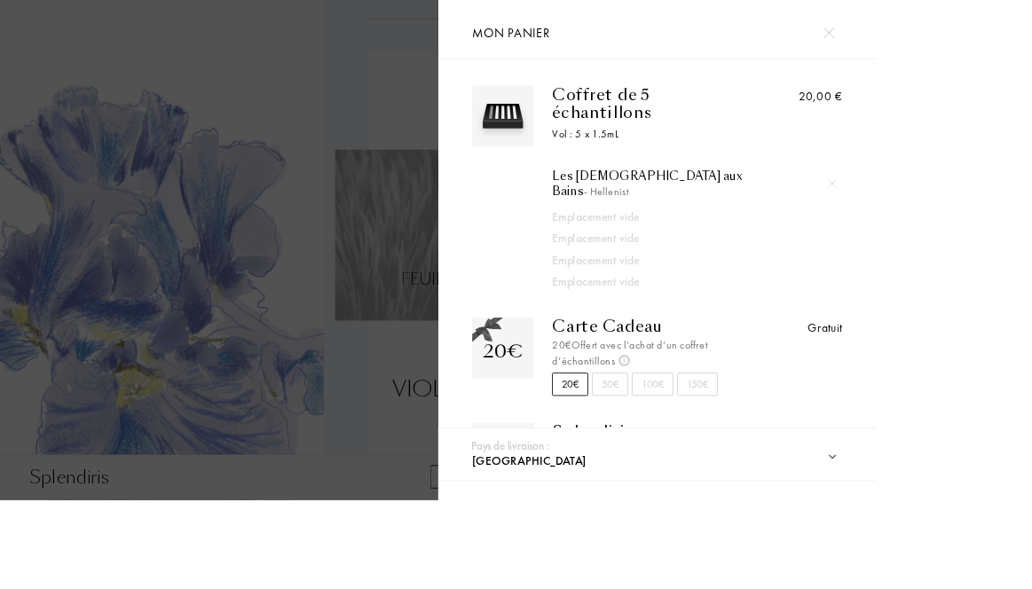
click at [466, 379] on div at bounding box center [258, 340] width 516 height 681
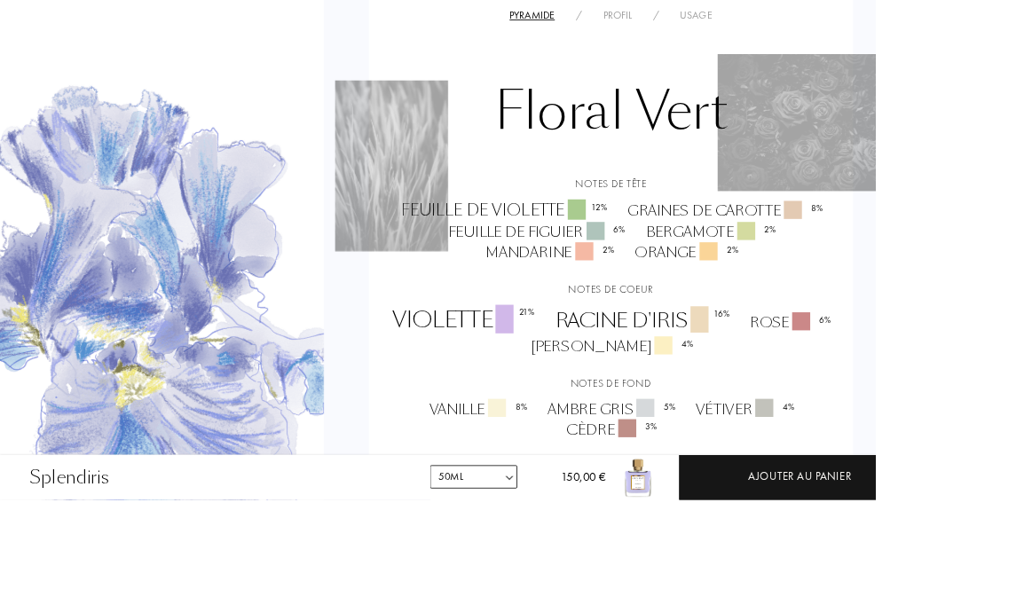
scroll to position [1134, 0]
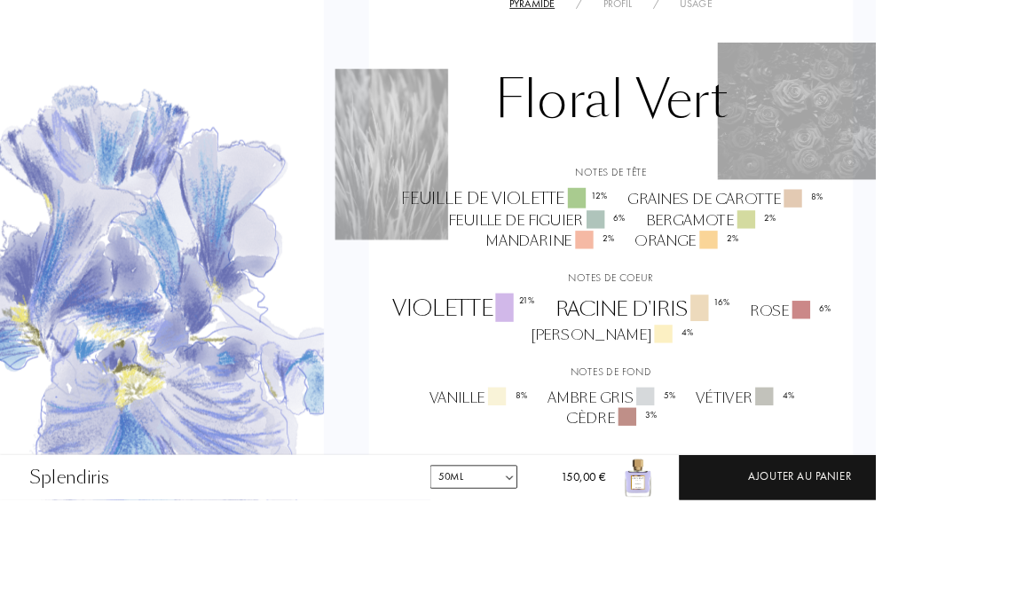
click at [594, 570] on img at bounding box center [600, 562] width 13 height 13
click at [586, 576] on select "Echantillon 15mL 22.5mL 50mL" at bounding box center [558, 562] width 103 height 28
select select "0"
click at [561, 576] on select "Echantillon 15mL 22.5mL 50mL" at bounding box center [558, 562] width 103 height 28
select select "0"
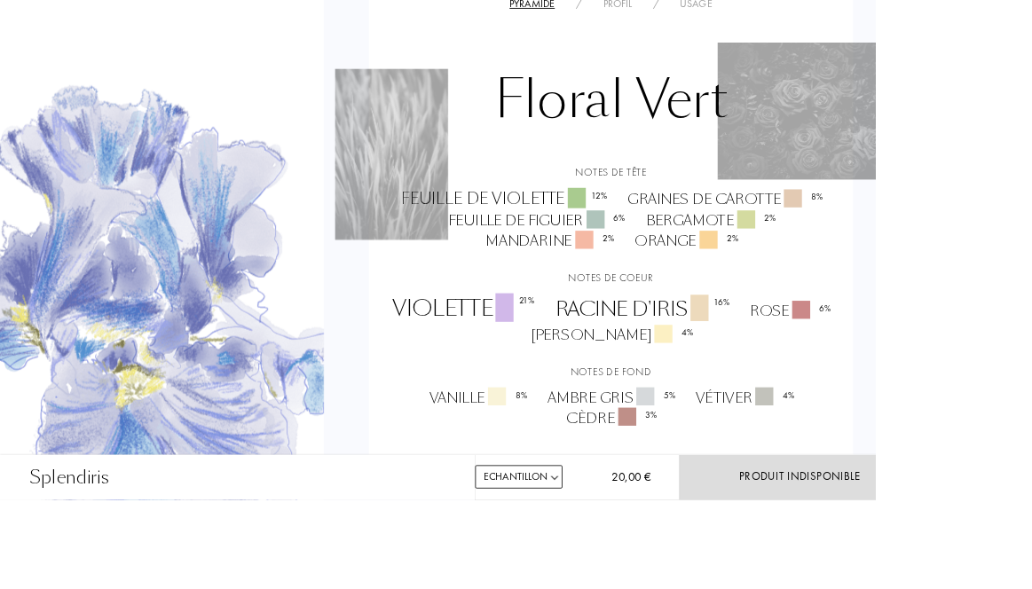
click at [615, 576] on select "Echantillon 15mL 22.5mL 50mL" at bounding box center [611, 562] width 103 height 28
click at [561, 576] on select "Echantillon 15mL 22.5mL 50mL" at bounding box center [611, 562] width 103 height 28
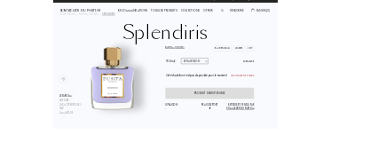
scroll to position [0, 0]
